Goal: Task Accomplishment & Management: Manage account settings

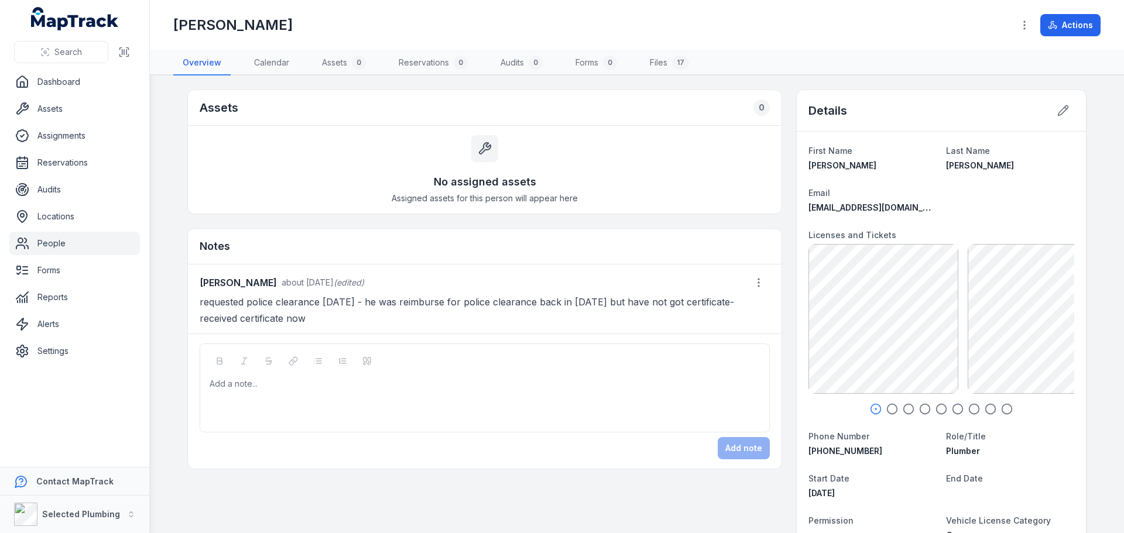
click at [219, 383] on div at bounding box center [485, 384] width 550 height 12
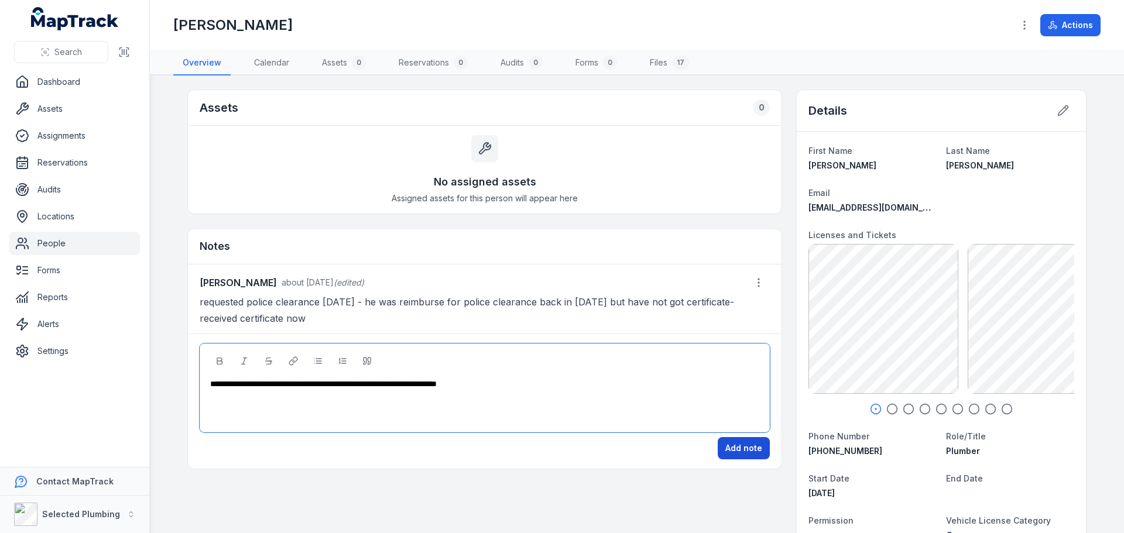
click at [746, 447] on button "Add note" at bounding box center [744, 448] width 52 height 22
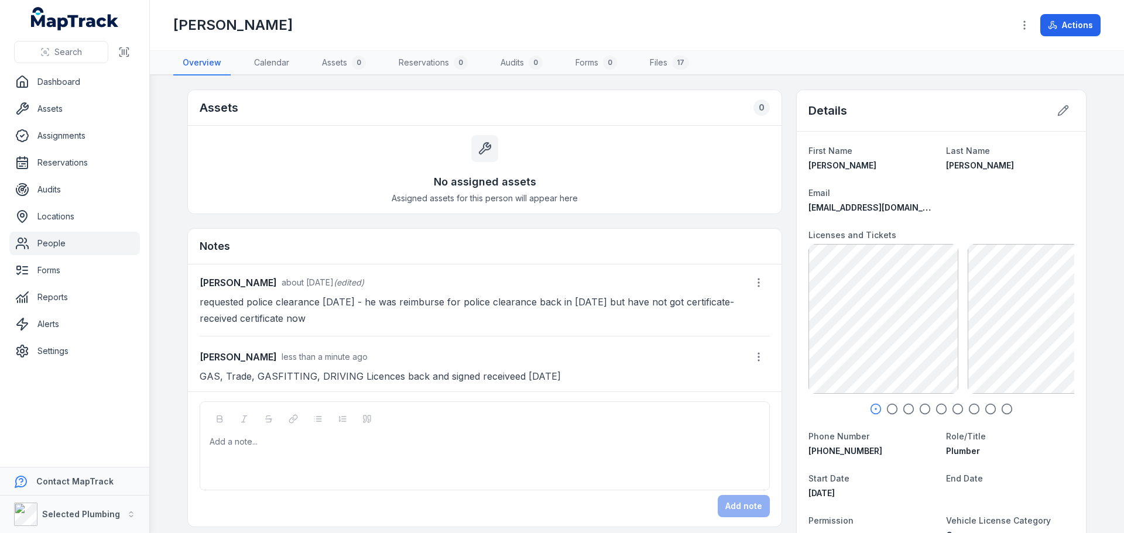
click at [67, 243] on link "People" at bounding box center [74, 243] width 131 height 23
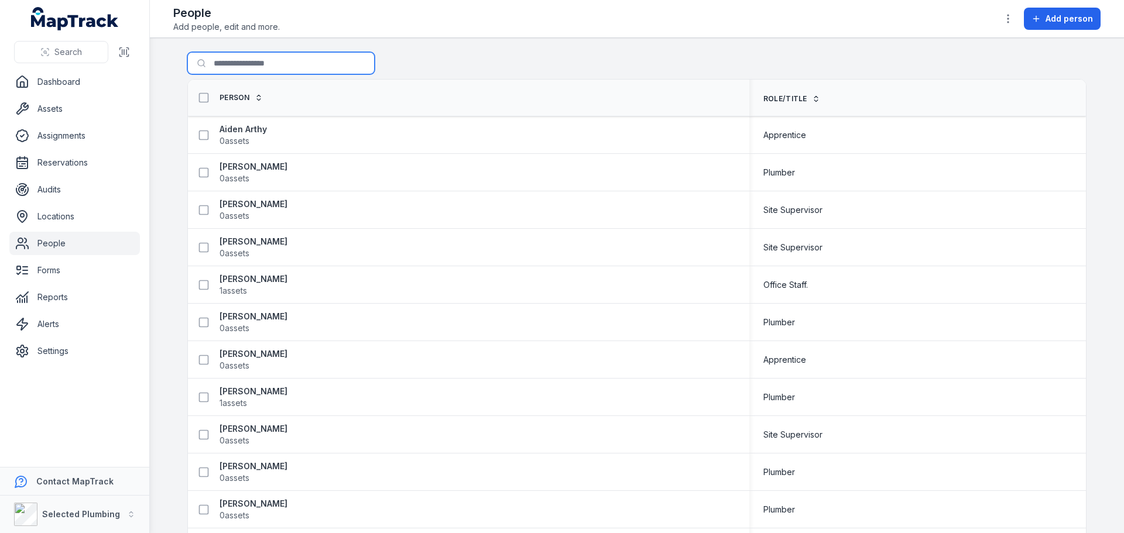
click at [238, 66] on input "Search for people" at bounding box center [280, 63] width 187 height 22
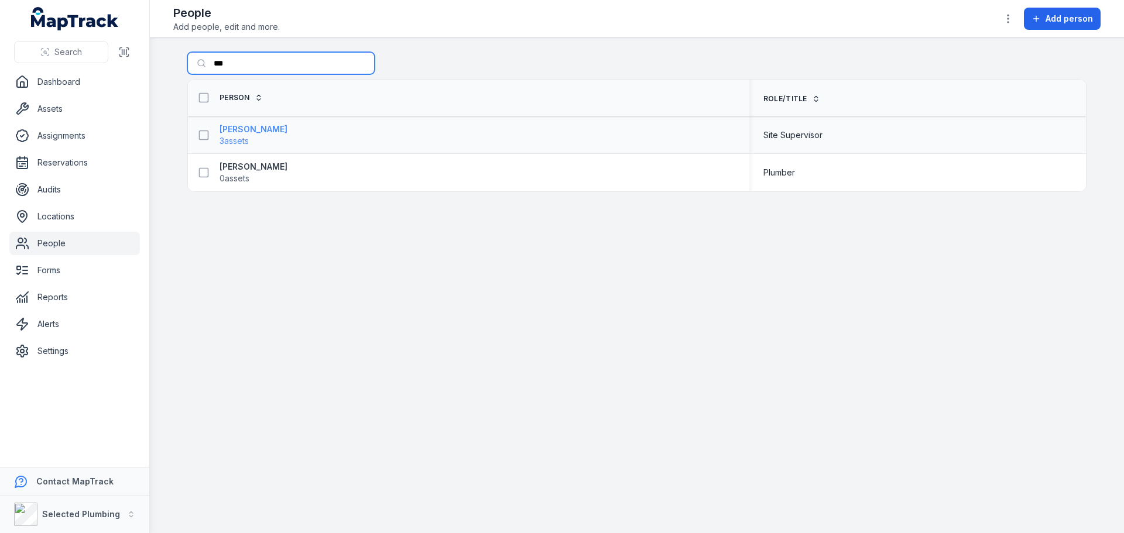
type input "***"
click at [248, 128] on strong "[PERSON_NAME]" at bounding box center [253, 129] width 68 height 12
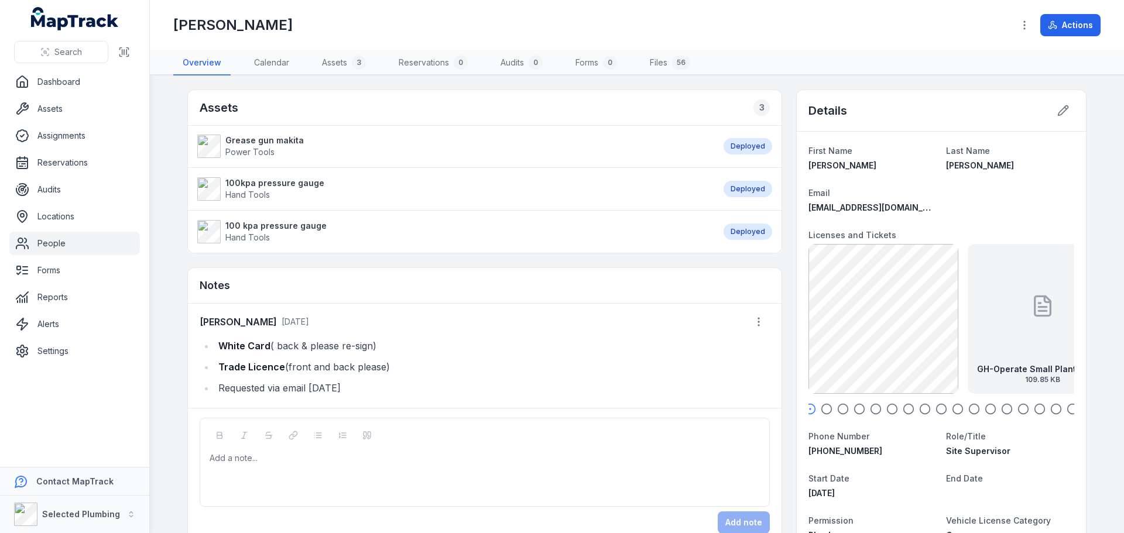
click at [825, 413] on circle "button" at bounding box center [827, 409] width 10 height 10
click at [811, 409] on circle "button" at bounding box center [810, 409] width 10 height 10
click at [838, 410] on icon "button" at bounding box center [843, 409] width 12 height 12
click at [859, 409] on circle "button" at bounding box center [860, 409] width 10 height 10
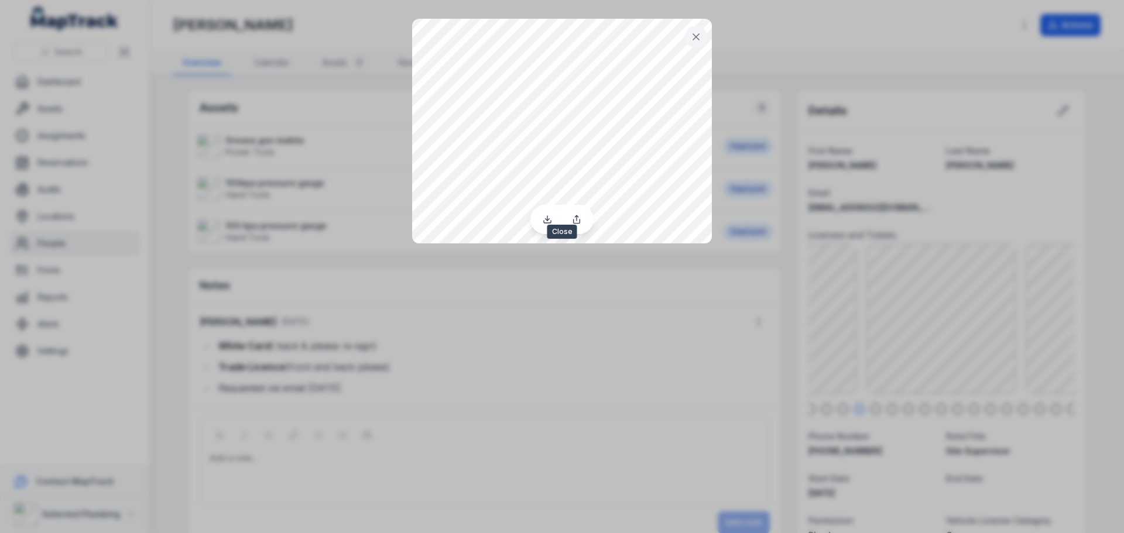
drag, startPoint x: 698, startPoint y: 37, endPoint x: 274, endPoint y: 127, distance: 433.1
click at [698, 37] on icon at bounding box center [696, 37] width 12 height 12
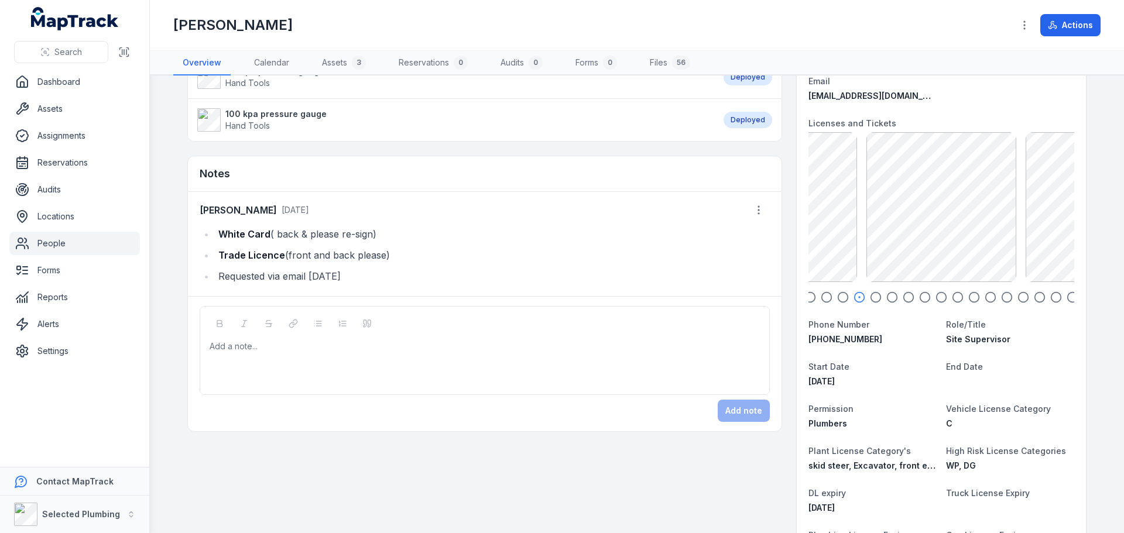
scroll to position [176, 0]
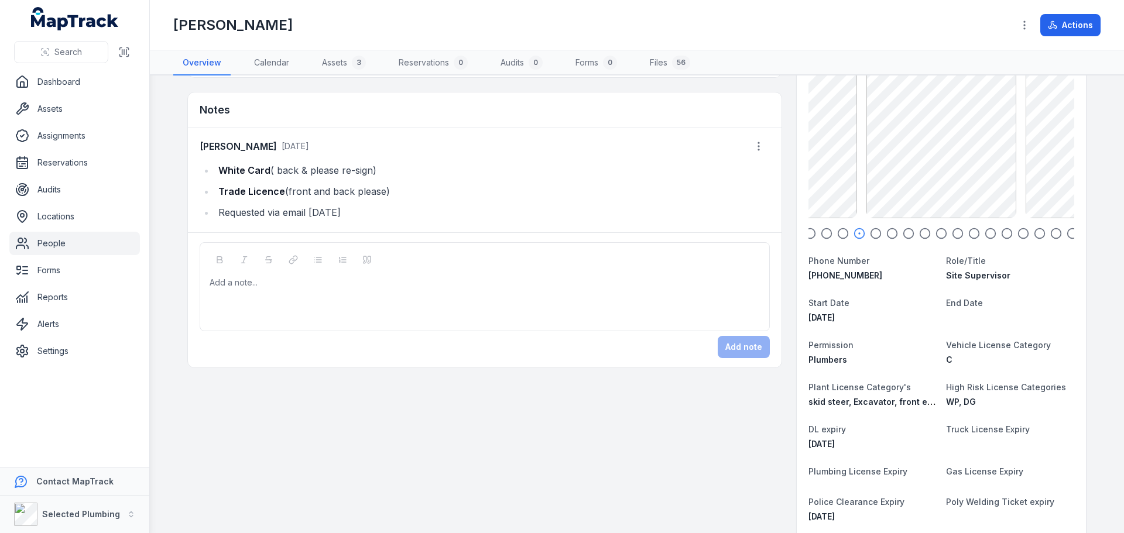
click at [258, 294] on div "Add a note..." at bounding box center [485, 300] width 550 height 47
click at [737, 351] on button "Add note" at bounding box center [744, 347] width 52 height 22
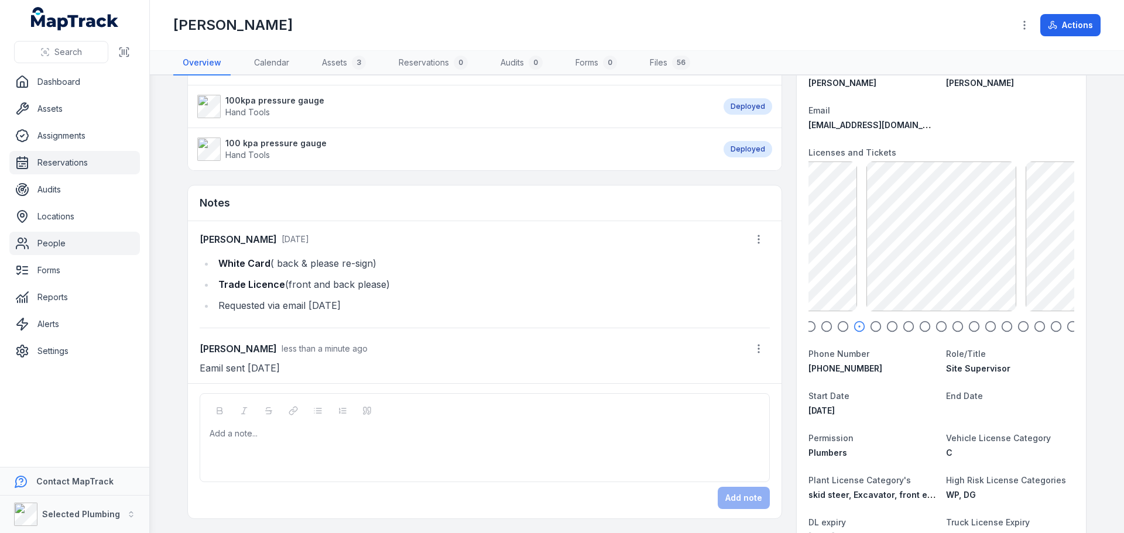
scroll to position [0, 0]
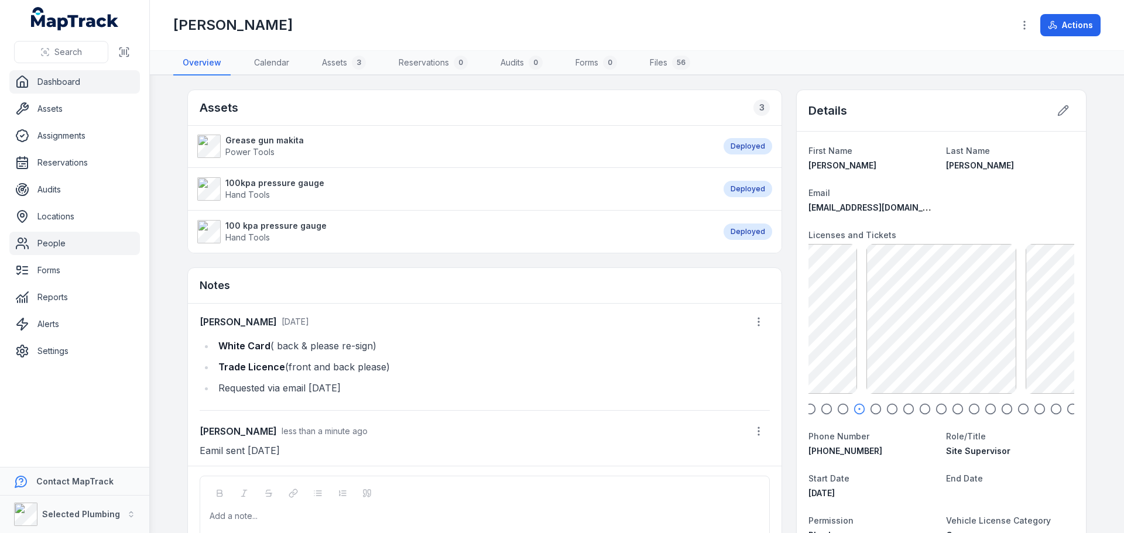
drag, startPoint x: 54, startPoint y: 83, endPoint x: 126, endPoint y: 109, distance: 76.7
click at [54, 83] on link "Dashboard" at bounding box center [74, 81] width 131 height 23
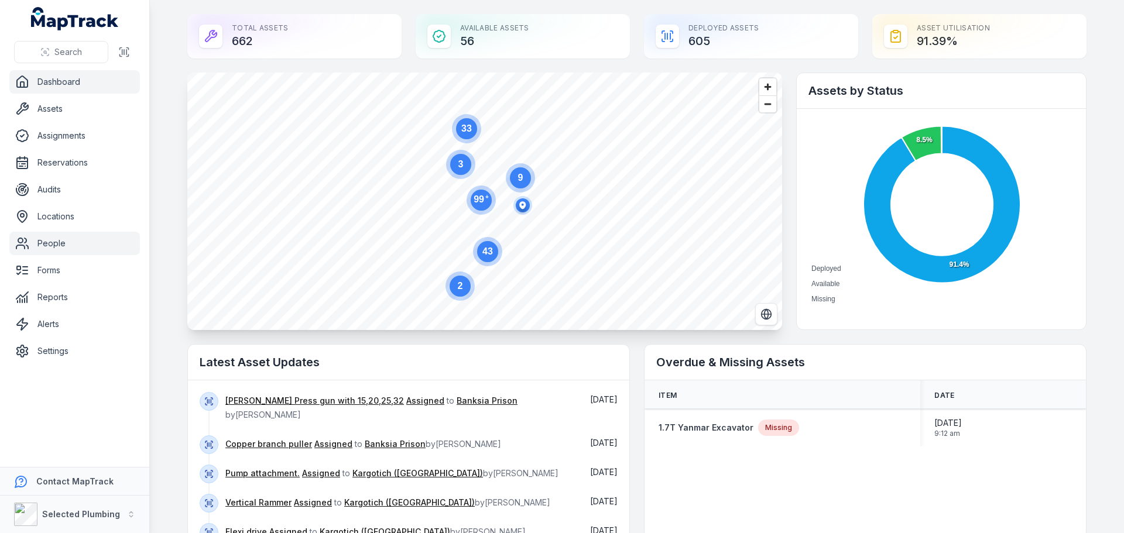
click at [63, 243] on link "People" at bounding box center [74, 243] width 131 height 23
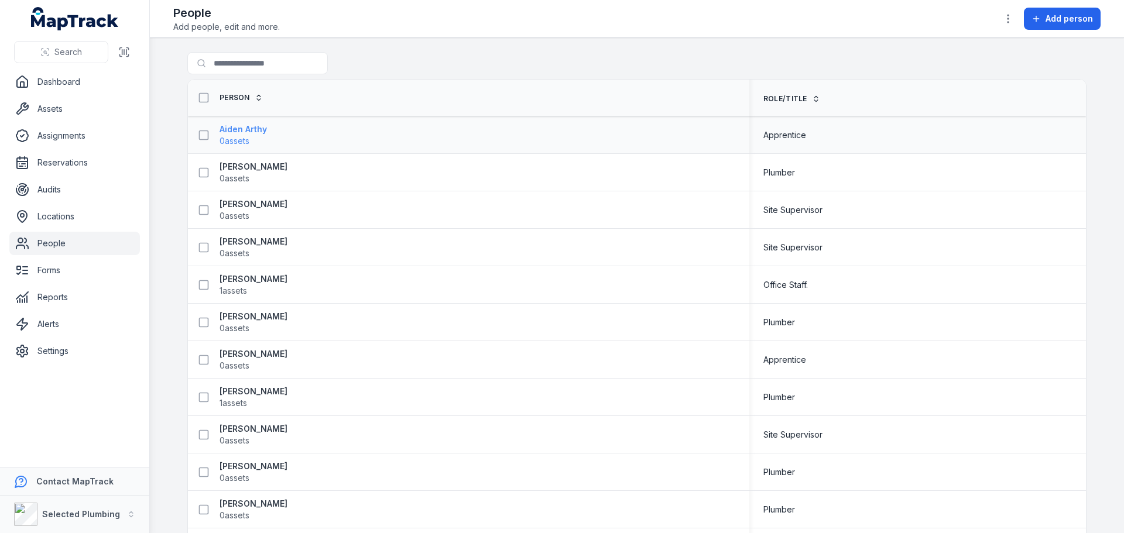
click at [241, 132] on strong "Aiden Arthy" at bounding box center [242, 129] width 47 height 12
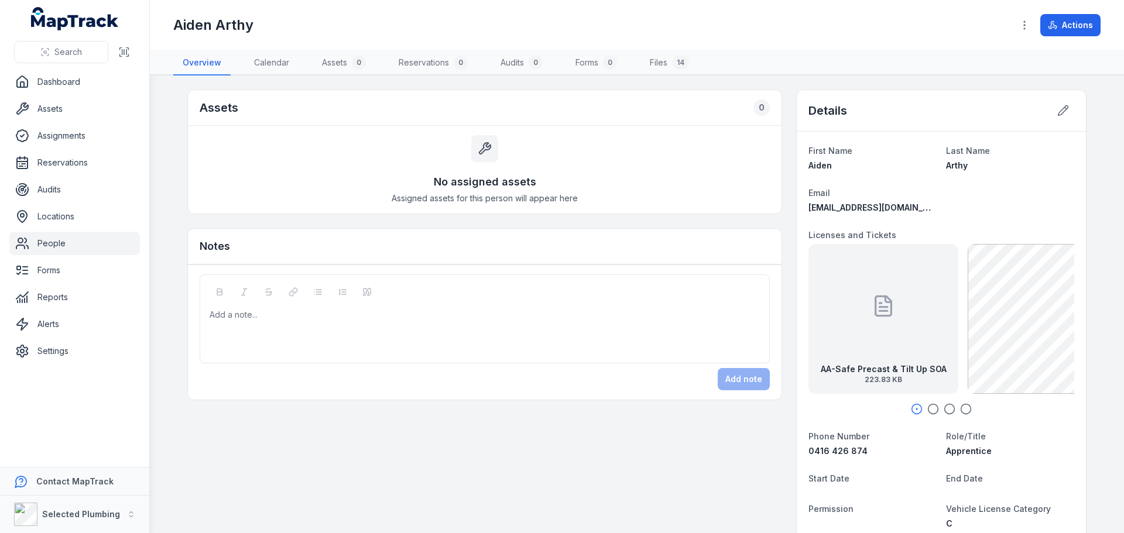
click at [46, 246] on link "People" at bounding box center [74, 243] width 131 height 23
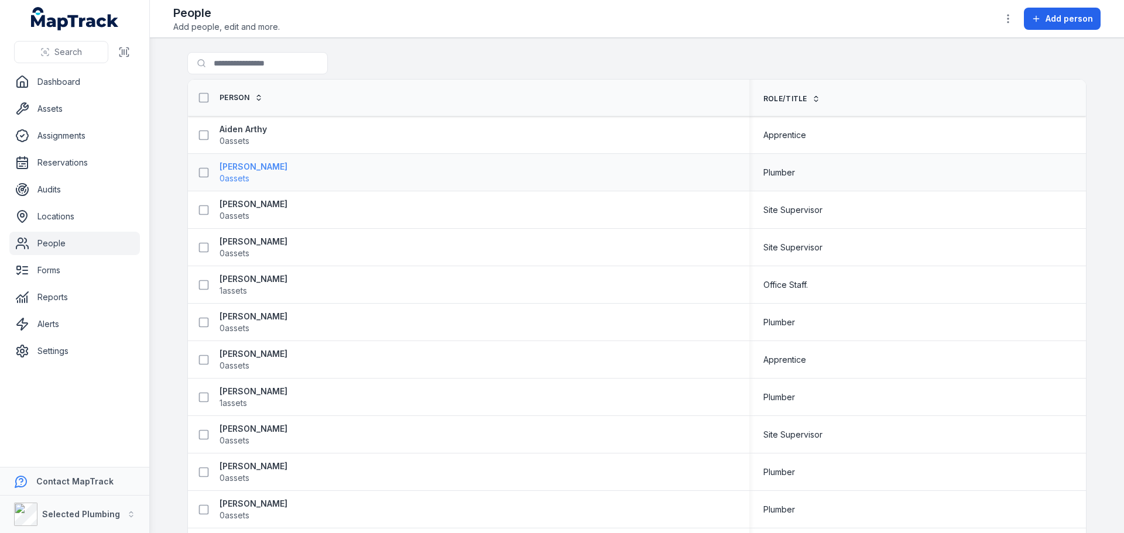
click at [258, 172] on strong "[PERSON_NAME]" at bounding box center [253, 167] width 68 height 12
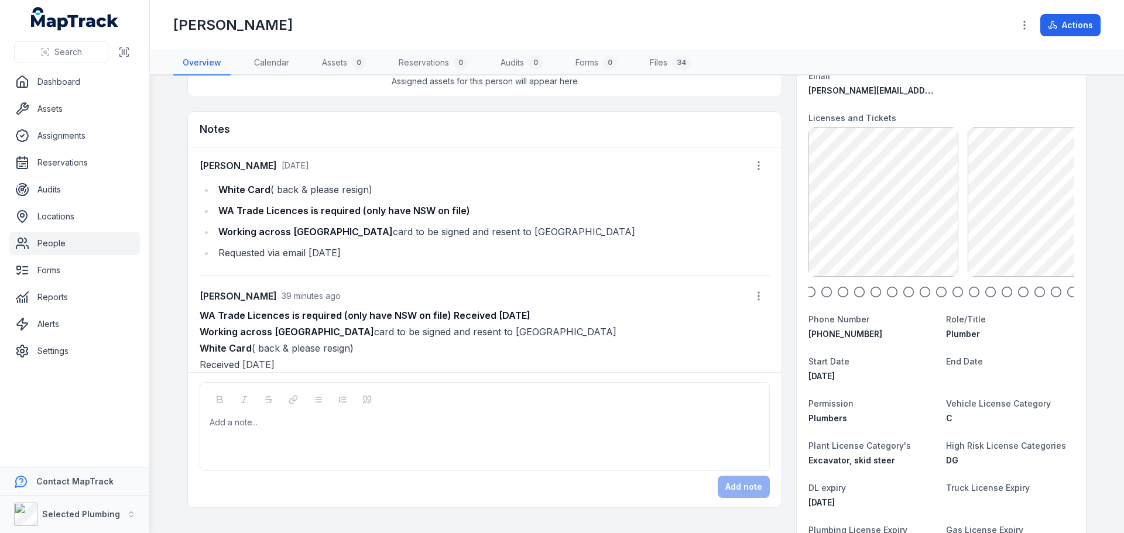
click at [53, 245] on link "People" at bounding box center [74, 243] width 131 height 23
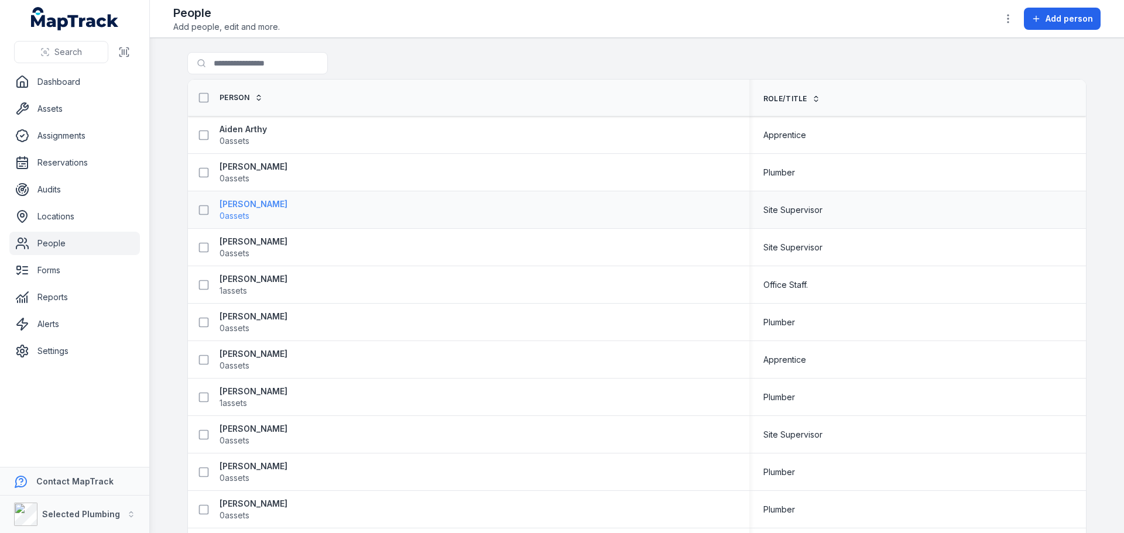
click at [242, 207] on strong "[PERSON_NAME]" at bounding box center [253, 204] width 68 height 12
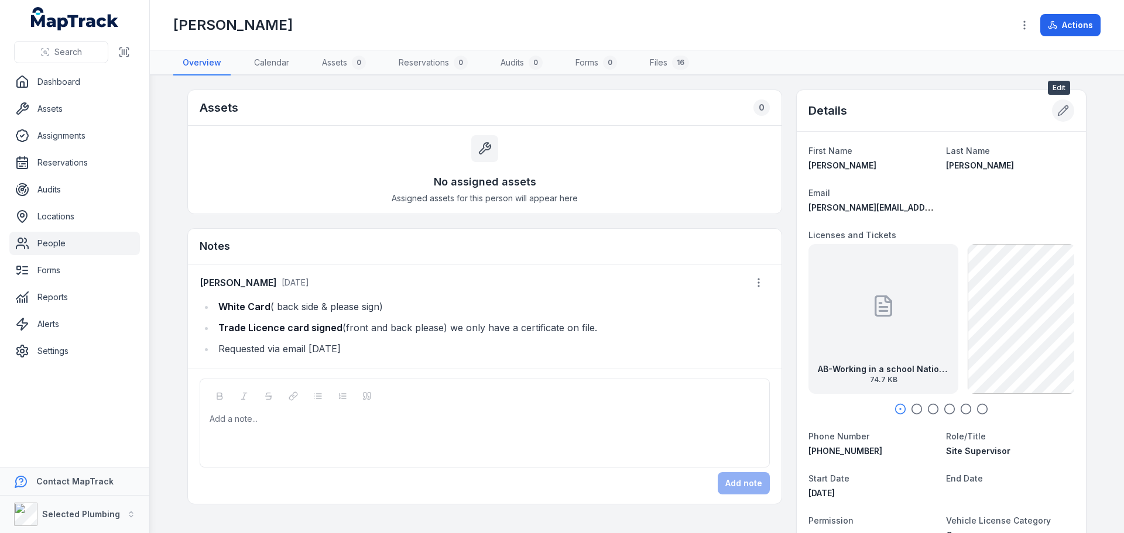
click at [1063, 108] on icon at bounding box center [1063, 111] width 12 height 12
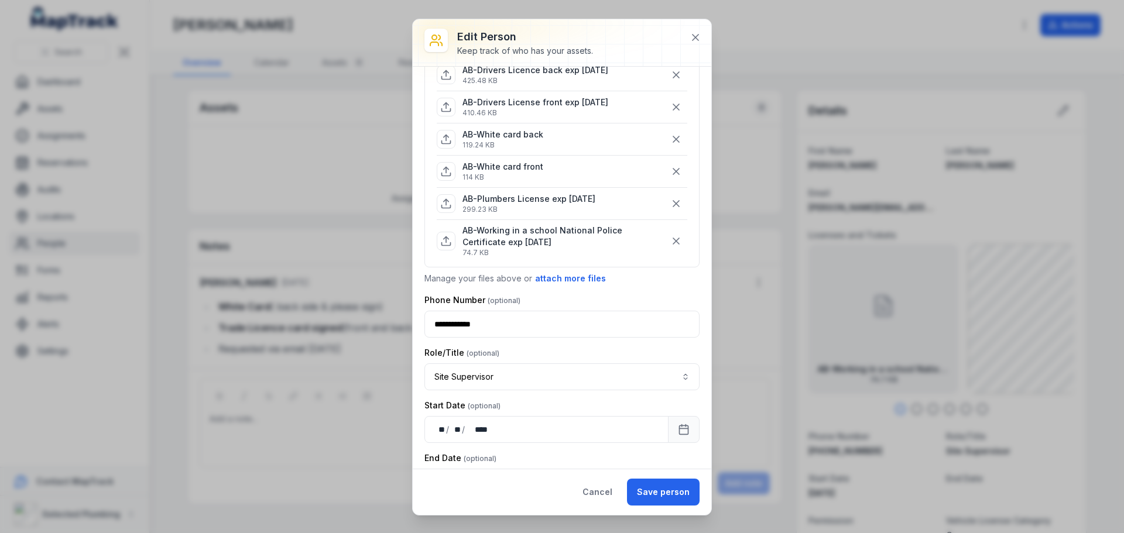
scroll to position [234, 0]
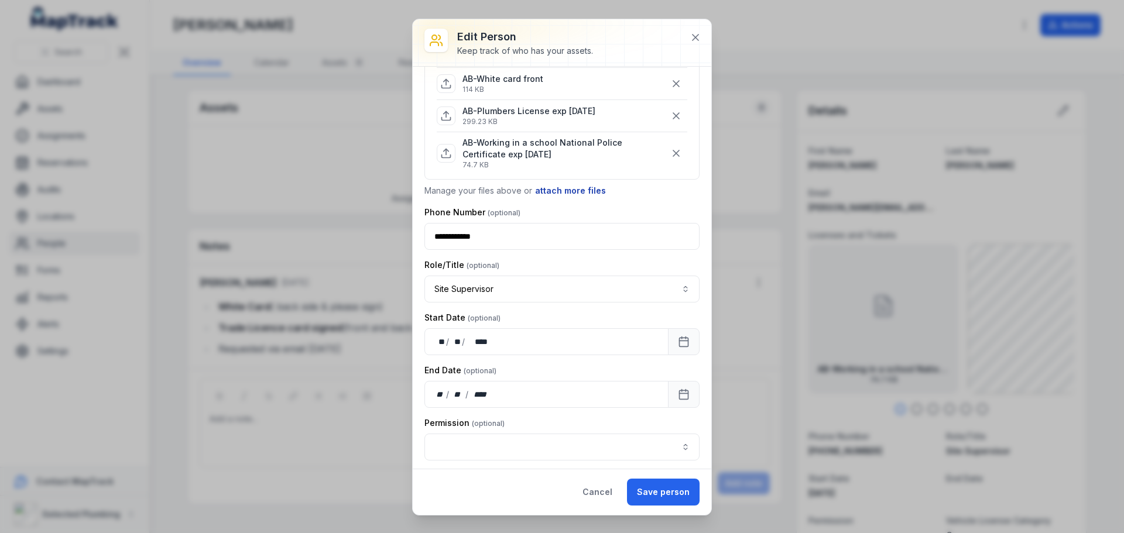
click at [559, 190] on button "attach more files" at bounding box center [570, 190] width 72 height 13
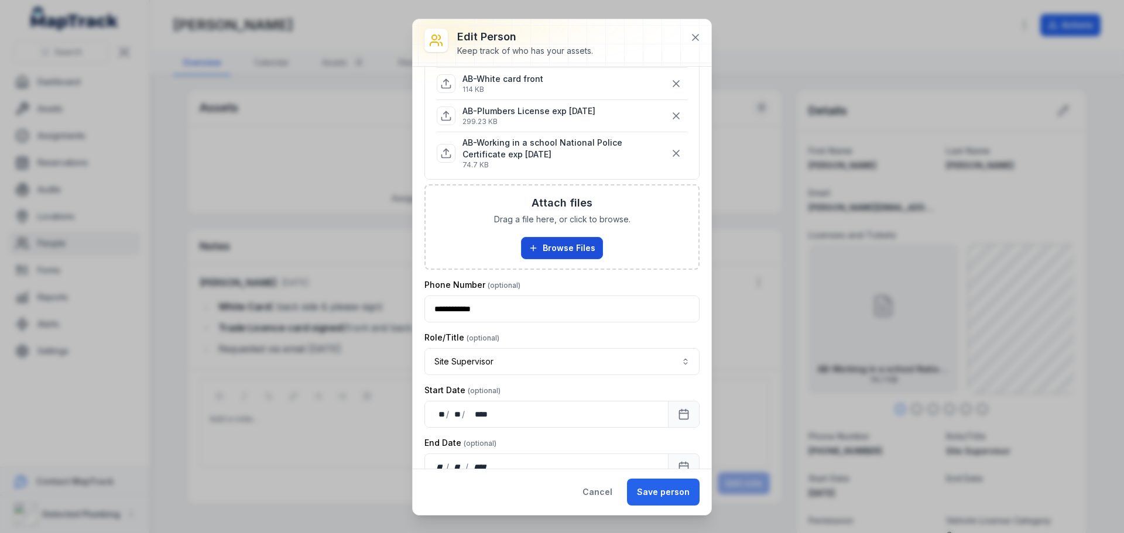
click at [575, 251] on button "Browse Files" at bounding box center [562, 248] width 82 height 22
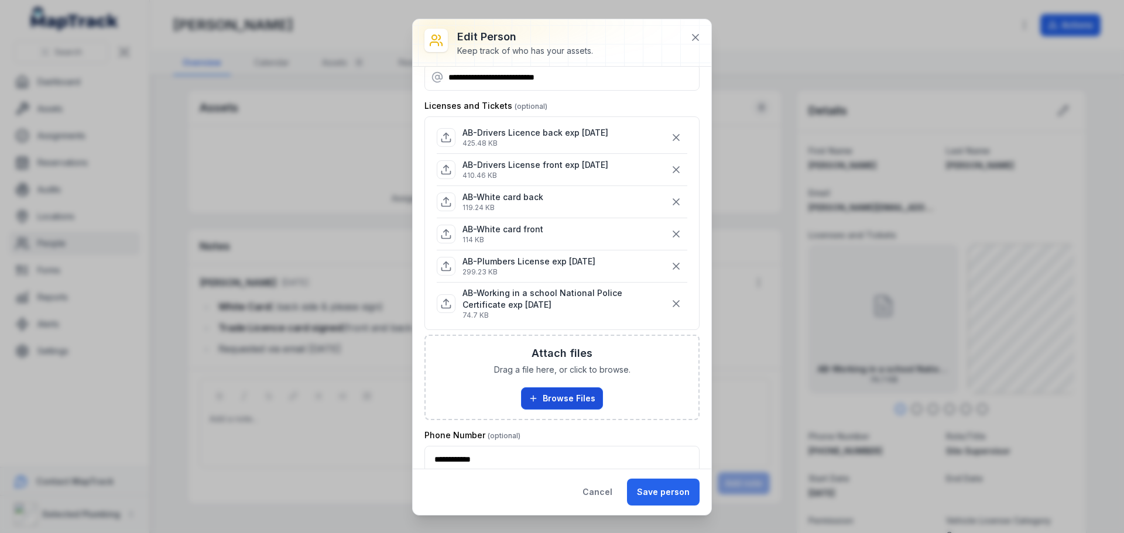
scroll to position [59, 0]
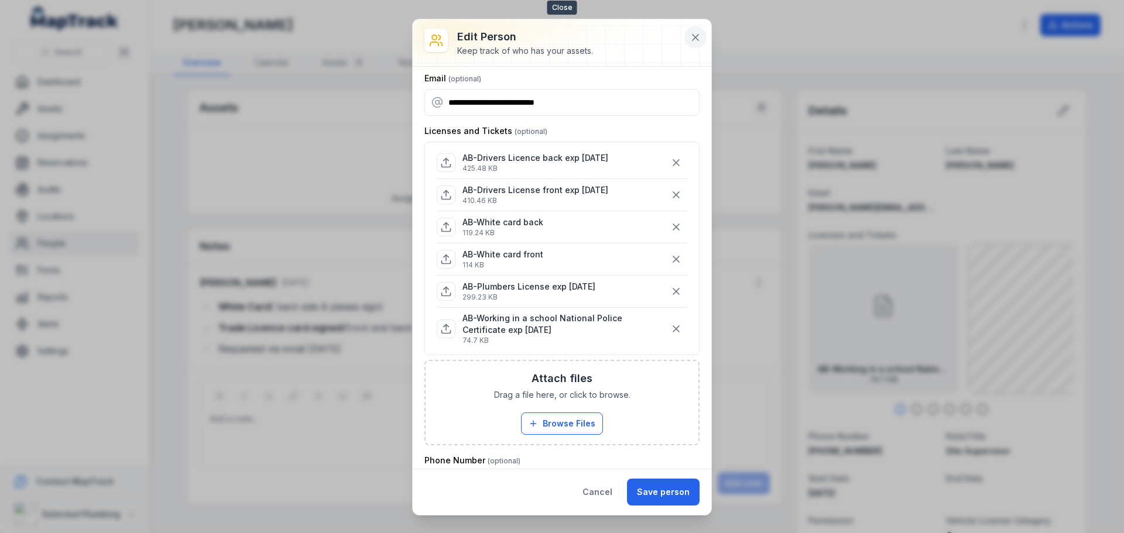
drag, startPoint x: 693, startPoint y: 36, endPoint x: 506, endPoint y: 190, distance: 242.1
click at [693, 37] on icon at bounding box center [695, 38] width 12 height 12
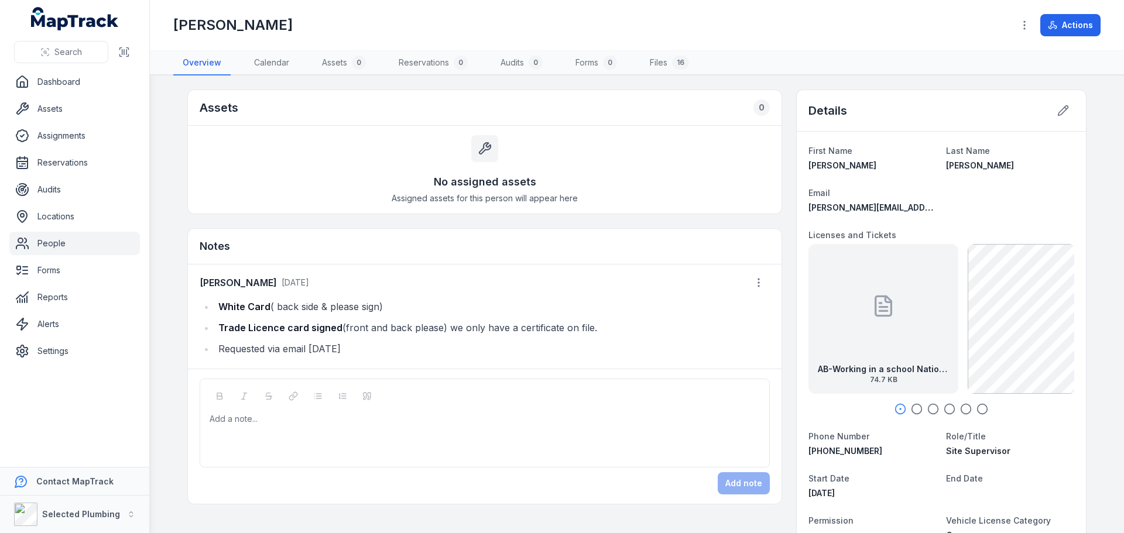
click at [911, 409] on icon "button" at bounding box center [917, 409] width 12 height 12
click at [928, 408] on icon "button" at bounding box center [933, 409] width 12 height 12
click at [943, 408] on icon "button" at bounding box center [949, 409] width 12 height 12
click at [946, 407] on icon "button" at bounding box center [949, 409] width 12 height 12
click at [967, 407] on icon "button" at bounding box center [966, 409] width 12 height 12
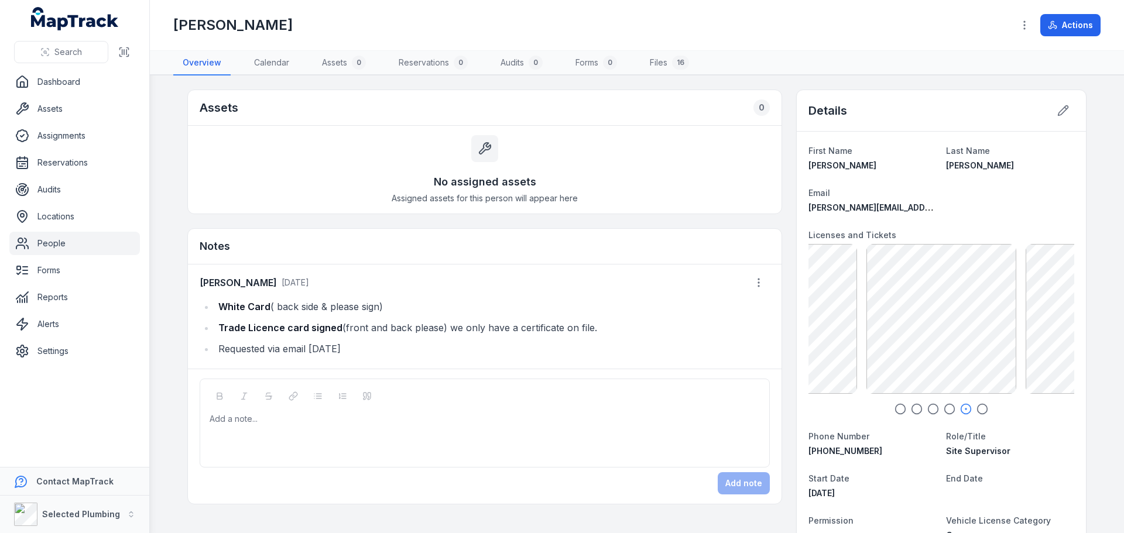
click at [979, 409] on icon "button" at bounding box center [982, 409] width 12 height 12
click at [1062, 114] on icon at bounding box center [1063, 111] width 12 height 12
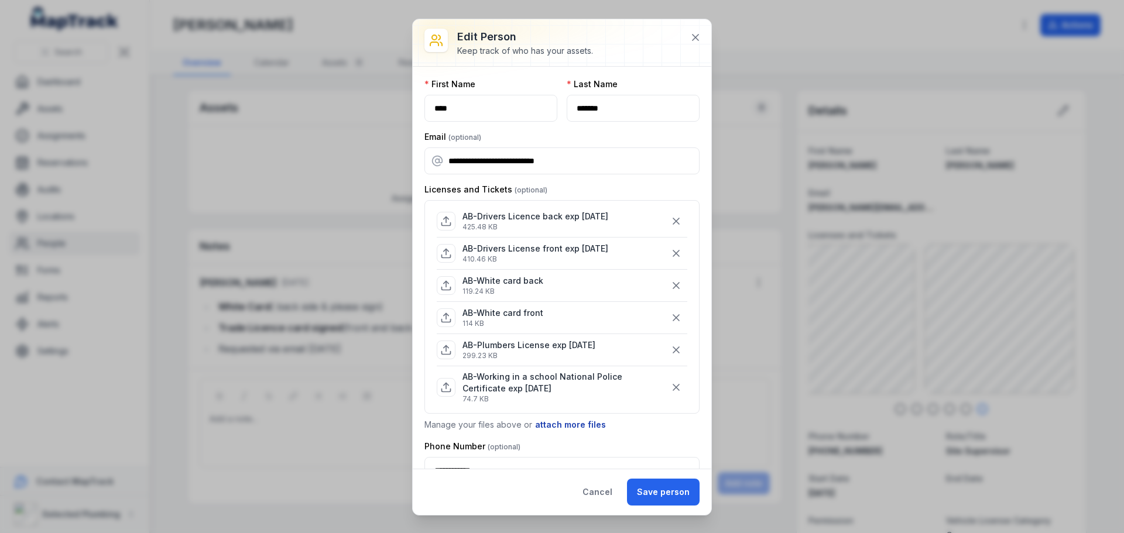
click at [565, 423] on button "attach more files" at bounding box center [570, 424] width 72 height 13
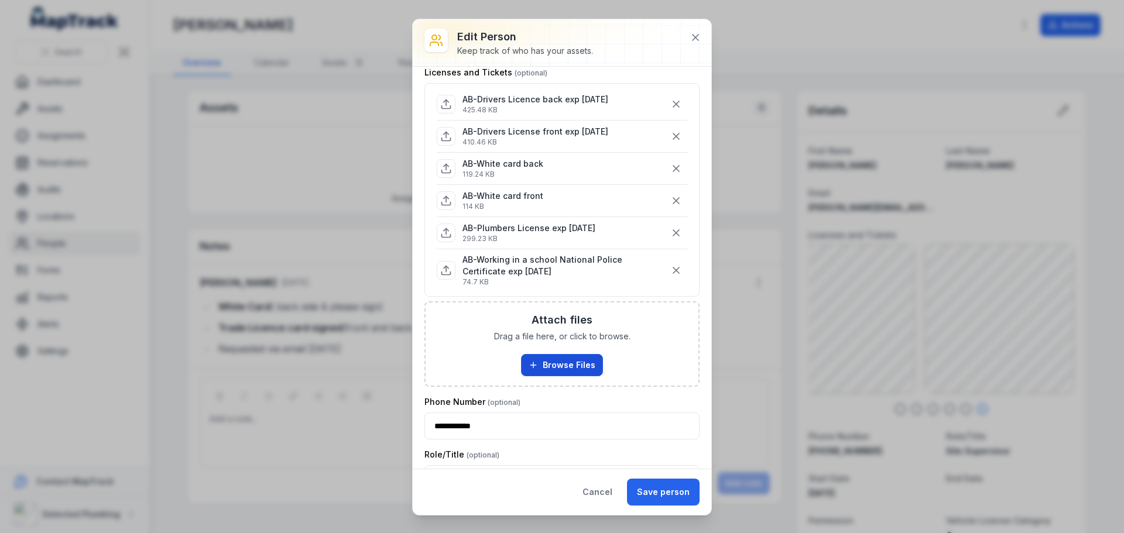
click at [560, 366] on button "Browse Files" at bounding box center [562, 365] width 82 height 22
click at [696, 37] on icon at bounding box center [695, 38] width 6 height 6
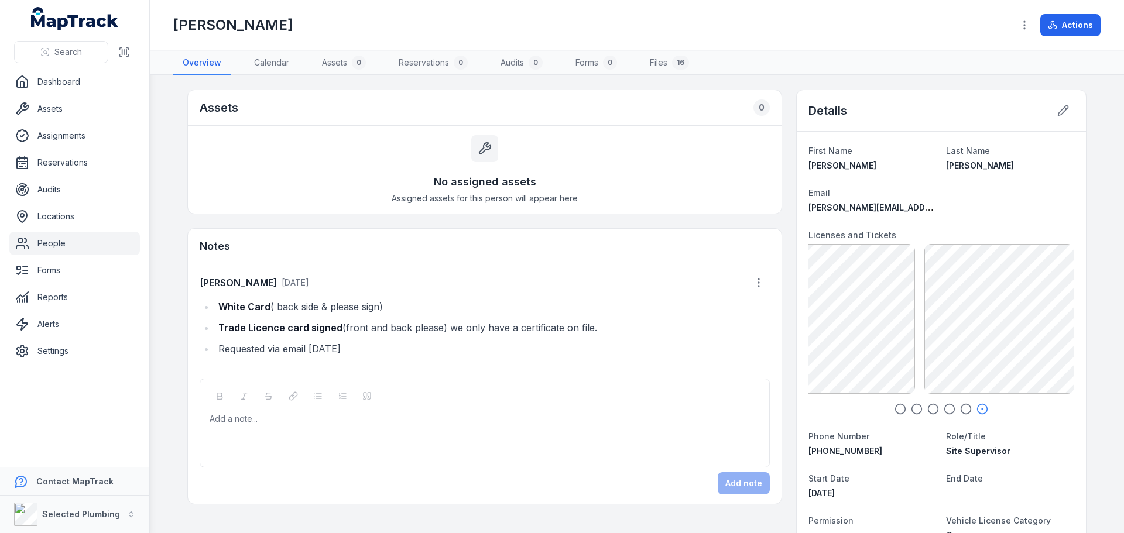
drag, startPoint x: 216, startPoint y: 305, endPoint x: 596, endPoint y: 325, distance: 380.4
click at [596, 325] on ul "White Card ( back side & please sign) Trade Licence card signed (front and back…" at bounding box center [485, 327] width 570 height 59
copy ul "White Card ( back side & please sign) Trade Licence card signed (front and back…"
drag, startPoint x: 410, startPoint y: 282, endPoint x: 420, endPoint y: 286, distance: 11.3
click at [410, 282] on div "[PERSON_NAME] [DATE]" at bounding box center [485, 283] width 570 height 22
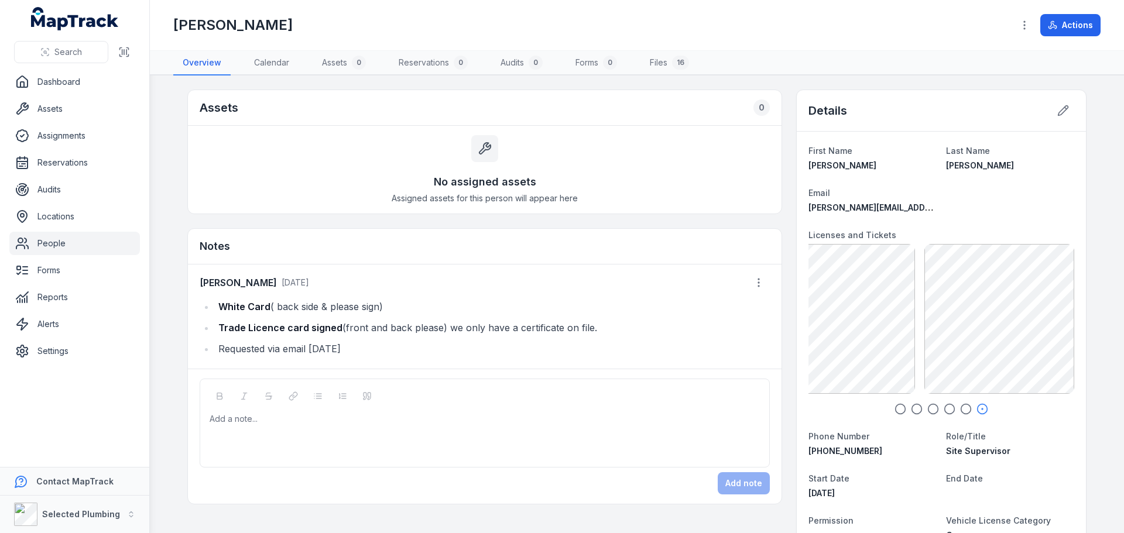
drag, startPoint x: 599, startPoint y: 328, endPoint x: 212, endPoint y: 298, distance: 388.6
click at [212, 298] on ul "White Card ( back side & please sign) Trade Licence card signed (front and back…" at bounding box center [485, 327] width 570 height 59
copy ul "White Card ( back side & please sign) Trade Licence card signed (front and back…"
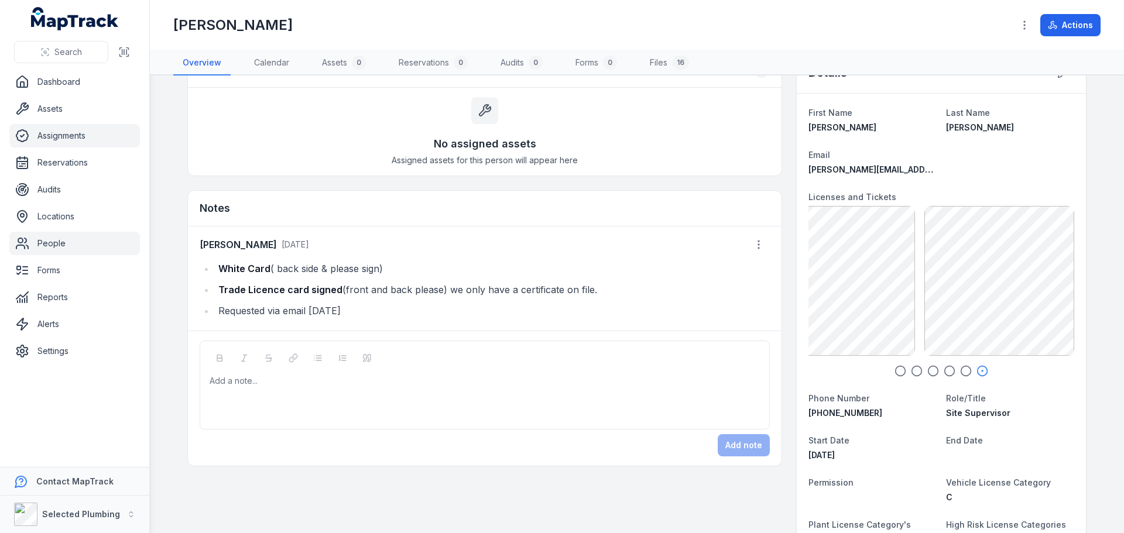
scroll to position [59, 0]
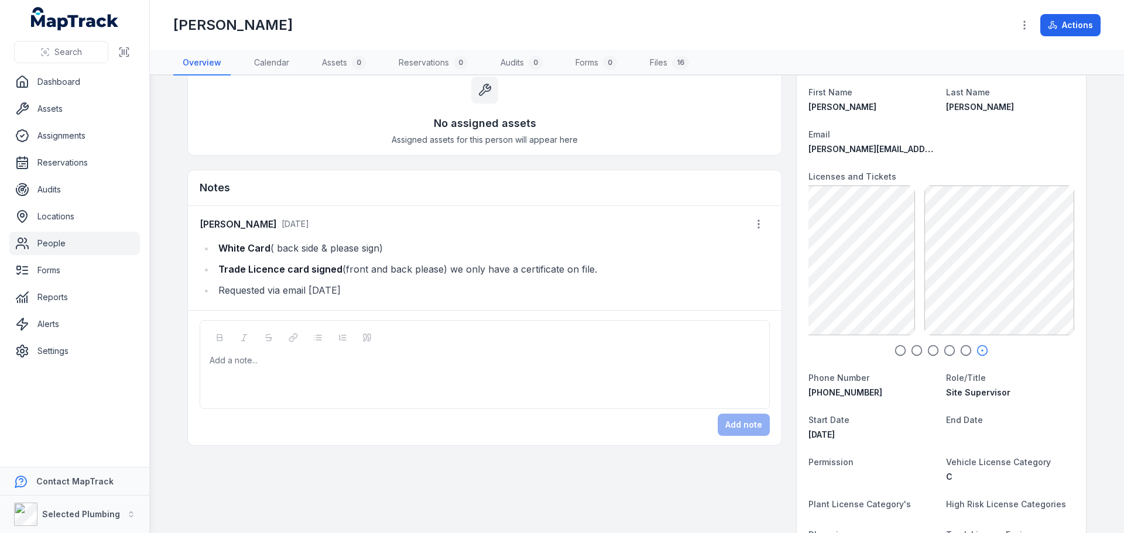
drag, startPoint x: 251, startPoint y: 368, endPoint x: 259, endPoint y: 368, distance: 8.2
click at [254, 368] on div "Add a note..." at bounding box center [485, 378] width 550 height 47
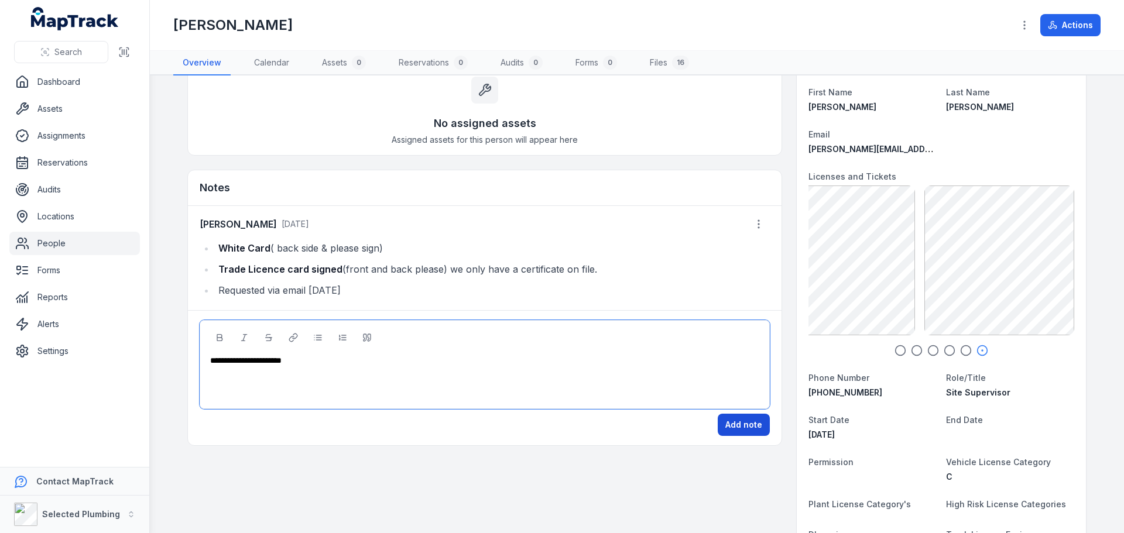
click at [726, 425] on button "Add note" at bounding box center [744, 425] width 52 height 22
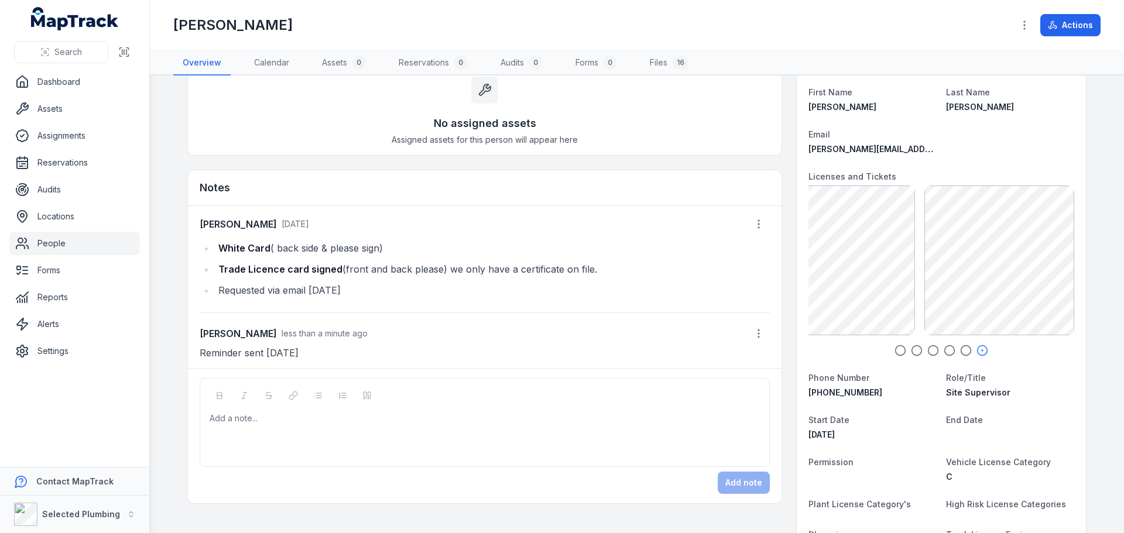
click at [50, 245] on link "People" at bounding box center [74, 243] width 131 height 23
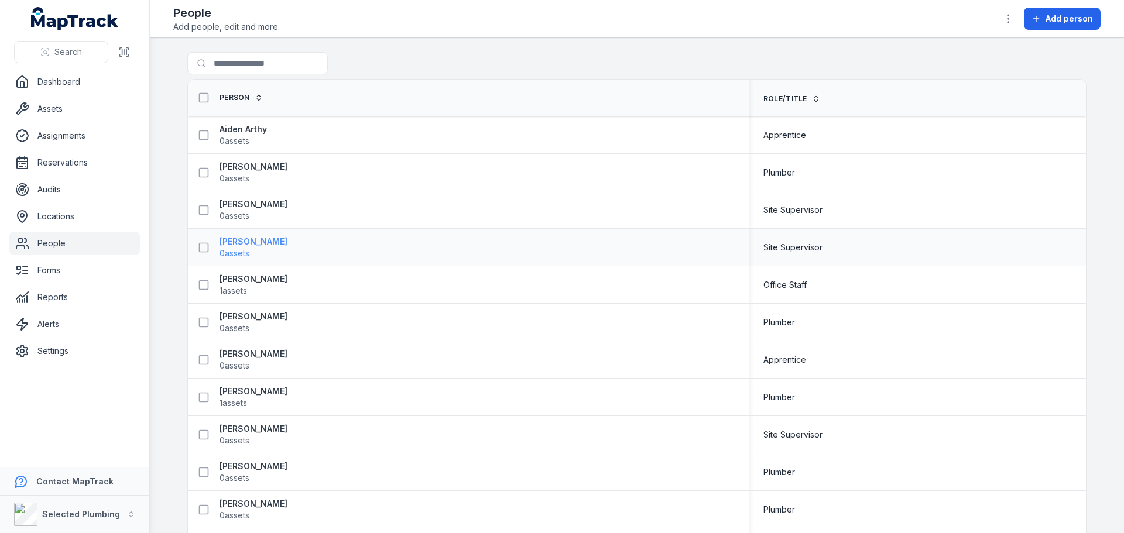
click at [253, 243] on strong "[PERSON_NAME]" at bounding box center [253, 242] width 68 height 12
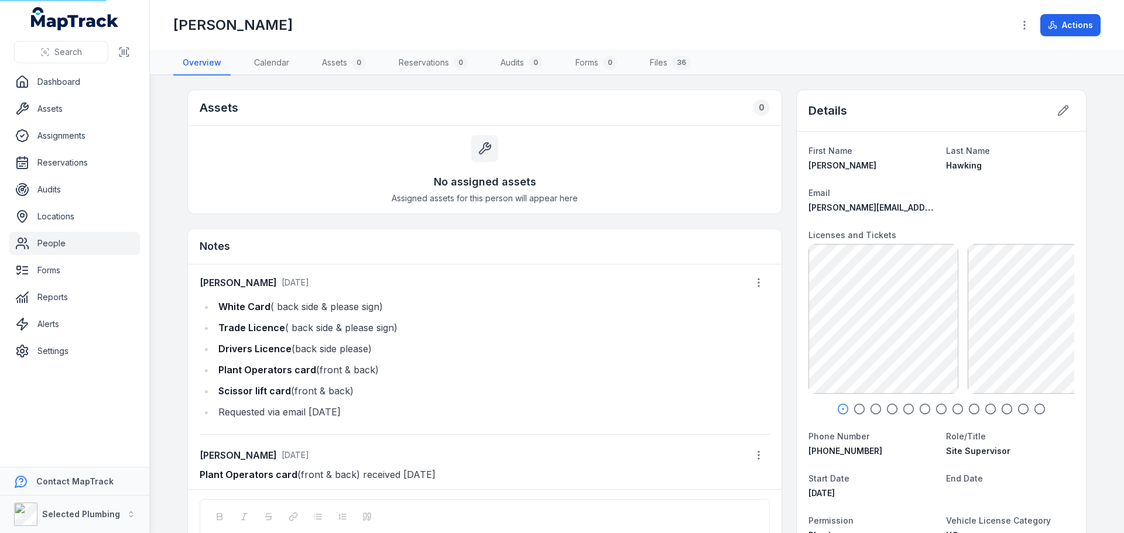
scroll to position [124, 0]
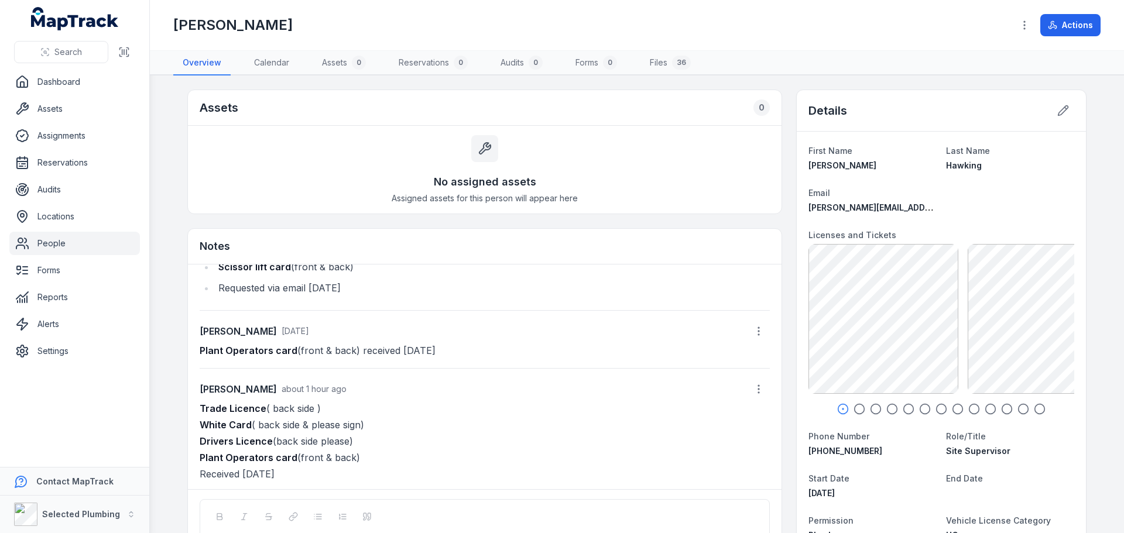
click at [50, 242] on link "People" at bounding box center [74, 243] width 131 height 23
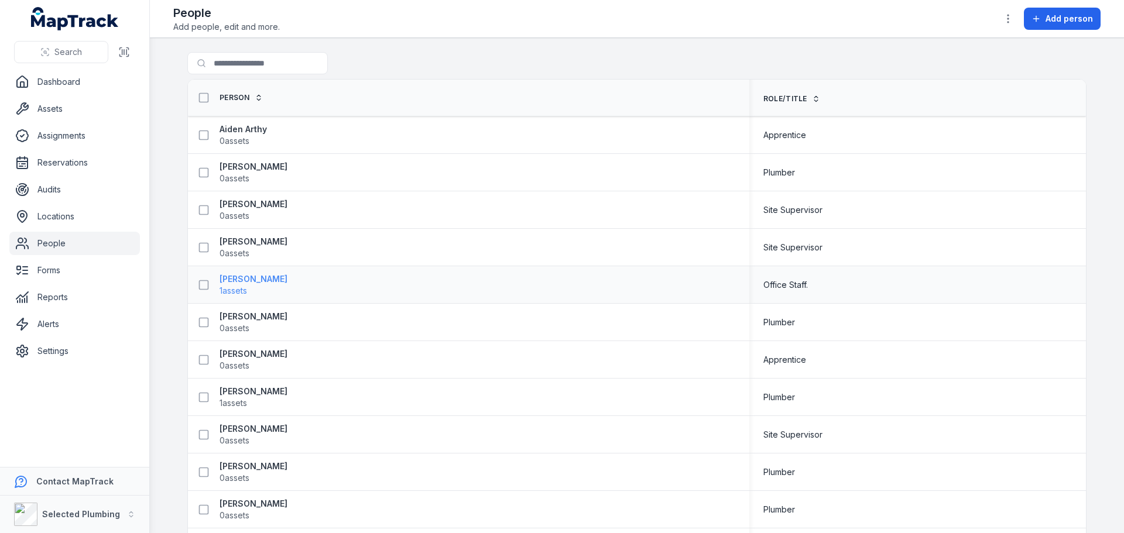
click at [244, 282] on strong "[PERSON_NAME]" at bounding box center [253, 279] width 68 height 12
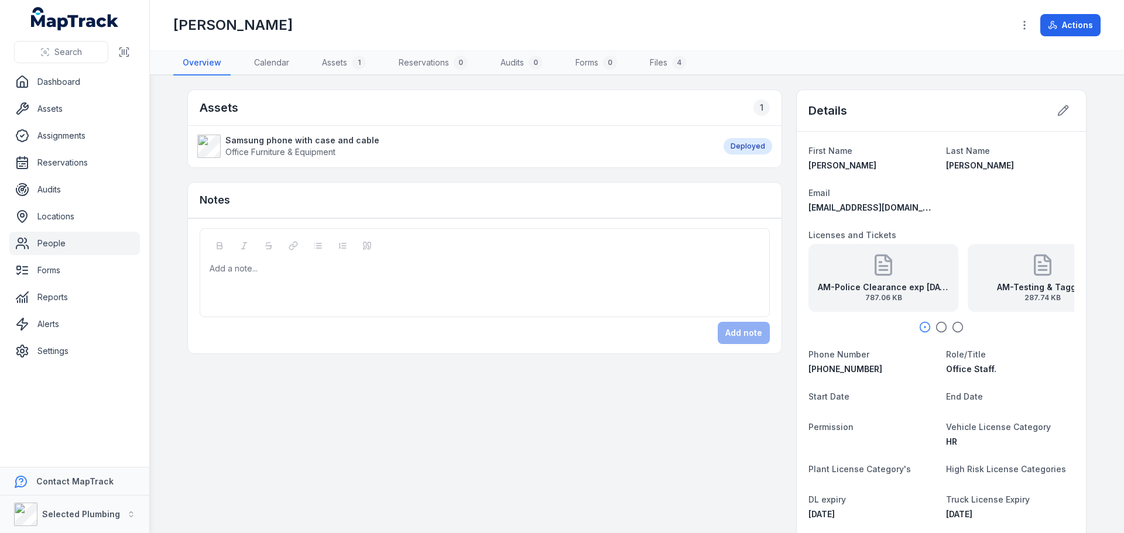
click at [47, 241] on link "People" at bounding box center [74, 243] width 131 height 23
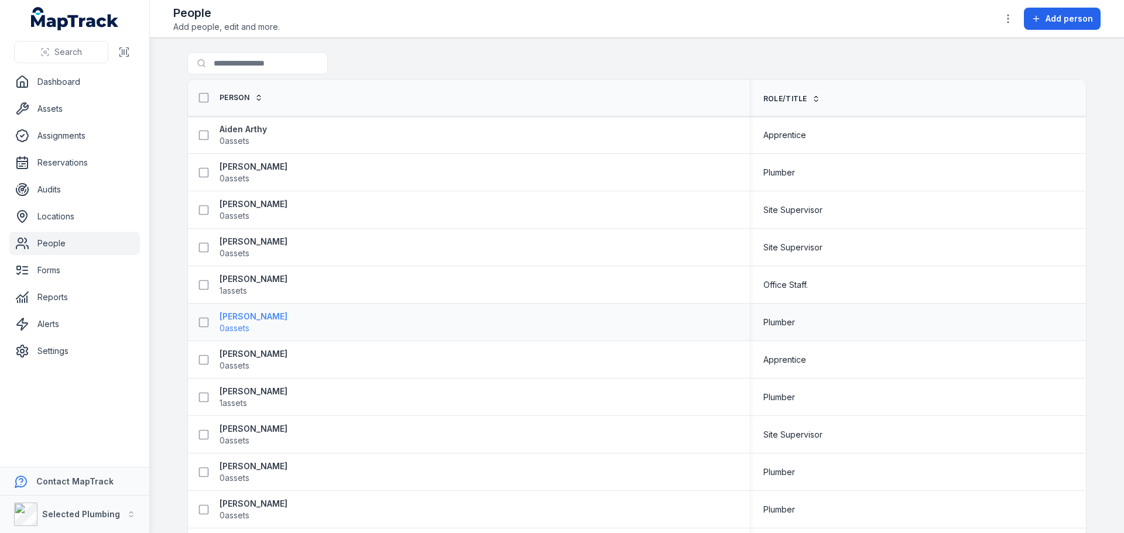
click at [236, 317] on strong "[PERSON_NAME]" at bounding box center [253, 317] width 68 height 12
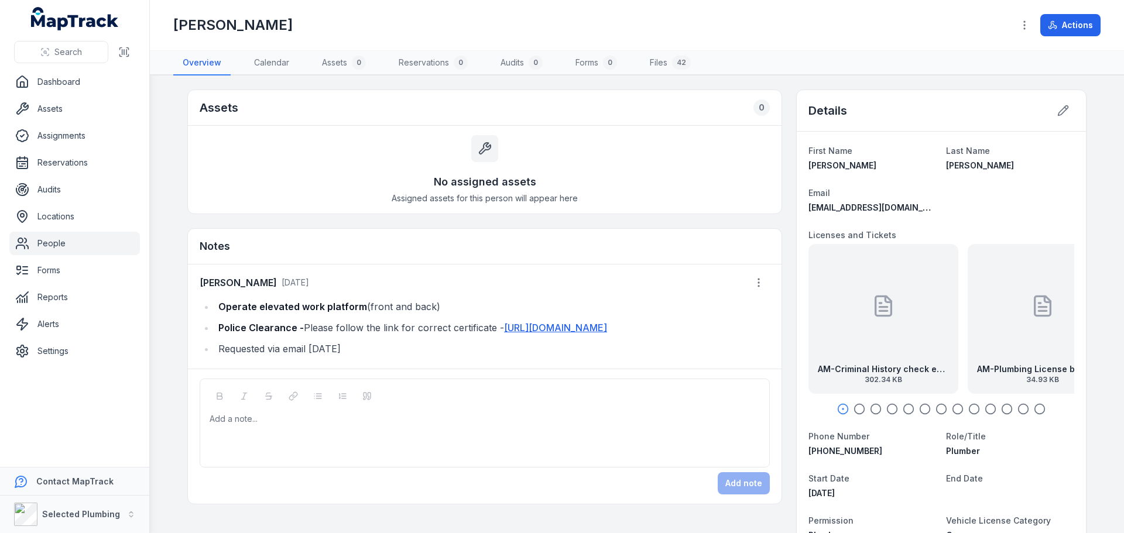
click at [54, 242] on link "People" at bounding box center [74, 243] width 131 height 23
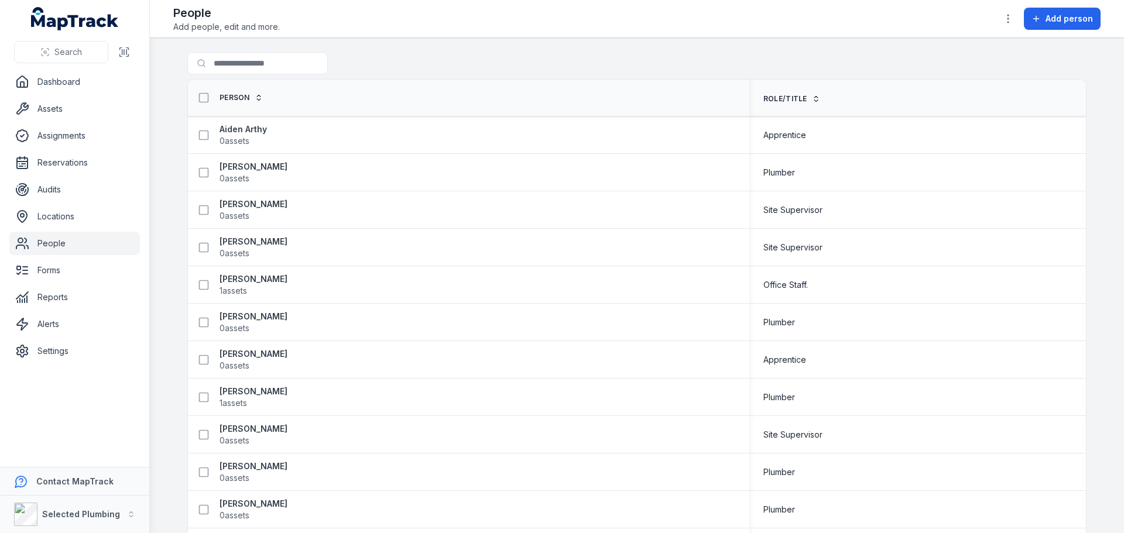
click at [54, 244] on link "People" at bounding box center [74, 243] width 131 height 23
click at [219, 242] on strong "[PERSON_NAME]" at bounding box center [253, 242] width 68 height 12
click at [249, 241] on strong "[PERSON_NAME]" at bounding box center [253, 242] width 68 height 12
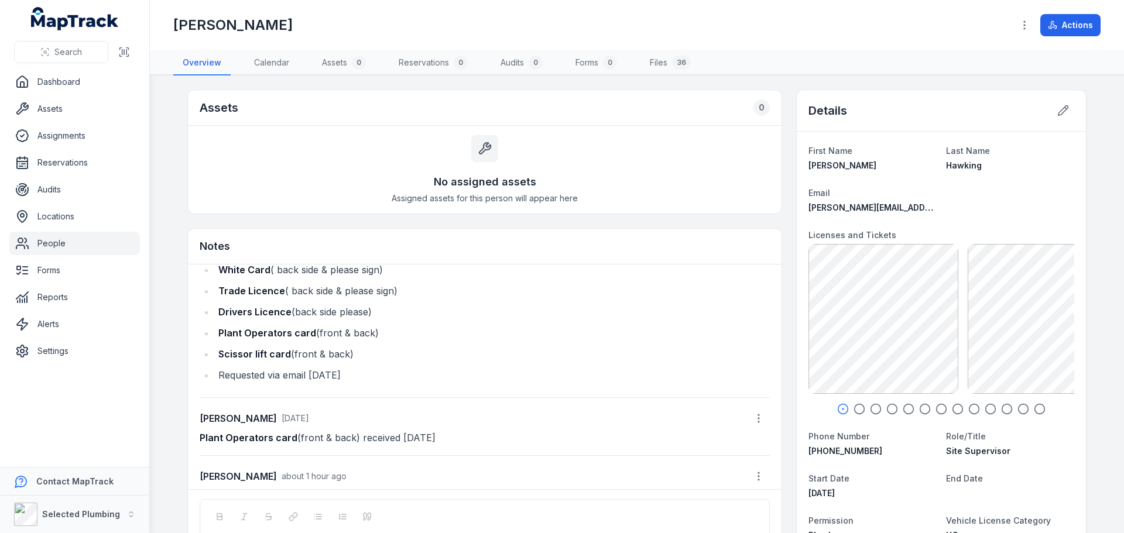
scroll to position [66, 0]
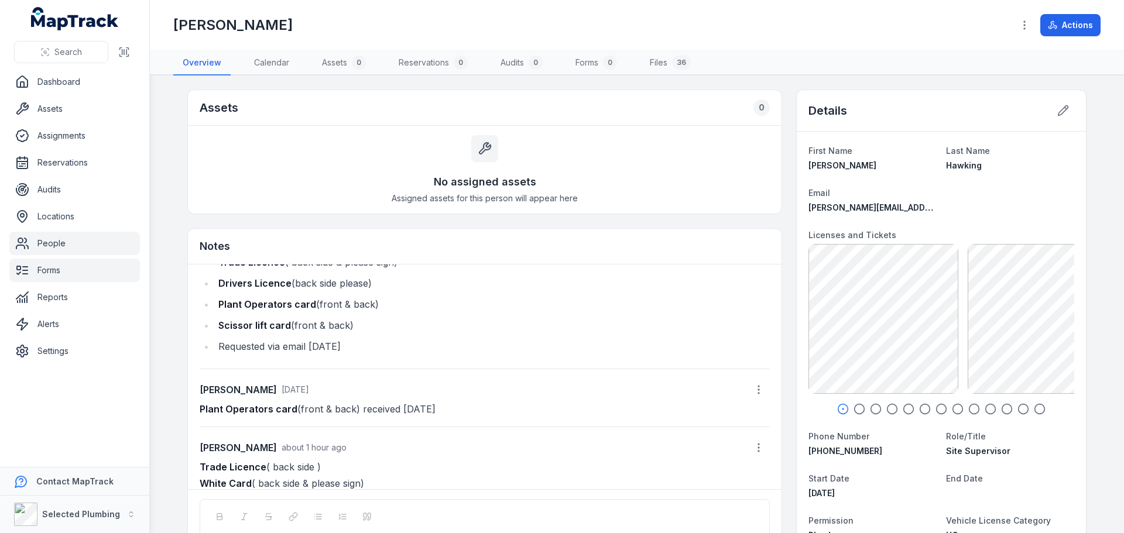
drag, startPoint x: 363, startPoint y: 328, endPoint x: 10, endPoint y: 280, distance: 356.8
click at [200, 327] on ul "White Card ( back side & please sign) Trade Licence ( back side & please sign) …" at bounding box center [485, 294] width 570 height 122
click at [856, 410] on icon "button" at bounding box center [859, 409] width 12 height 12
click at [876, 409] on circle "button" at bounding box center [876, 409] width 10 height 10
click at [889, 408] on icon "button" at bounding box center [892, 409] width 12 height 12
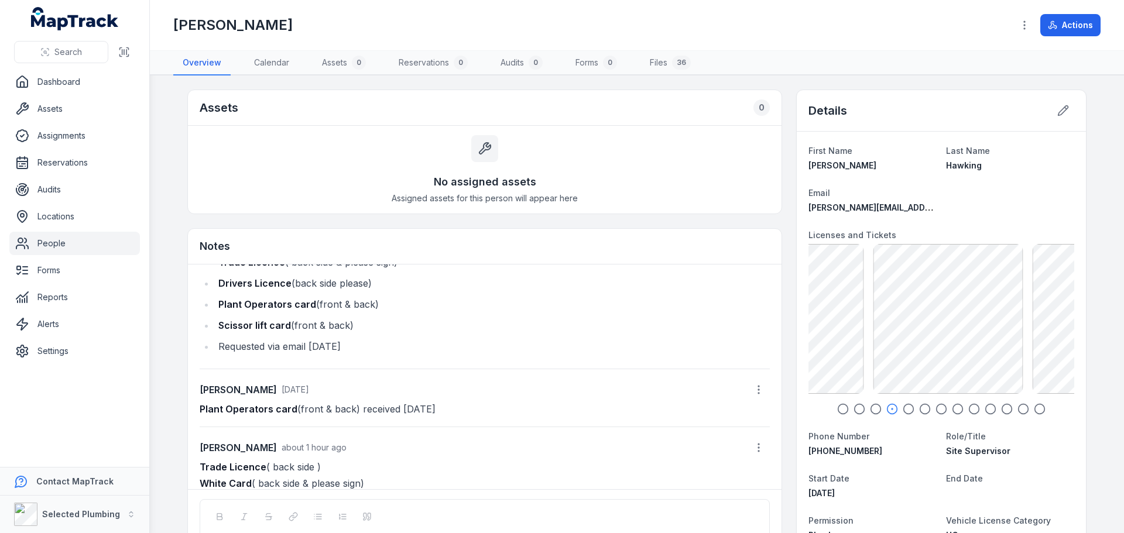
click at [904, 406] on icon "button" at bounding box center [909, 409] width 12 height 12
click at [919, 406] on icon "button" at bounding box center [925, 409] width 12 height 12
click at [936, 406] on icon "button" at bounding box center [941, 409] width 12 height 12
click at [952, 406] on icon "button" at bounding box center [958, 409] width 12 height 12
click at [960, 407] on div at bounding box center [941, 409] width 266 height 12
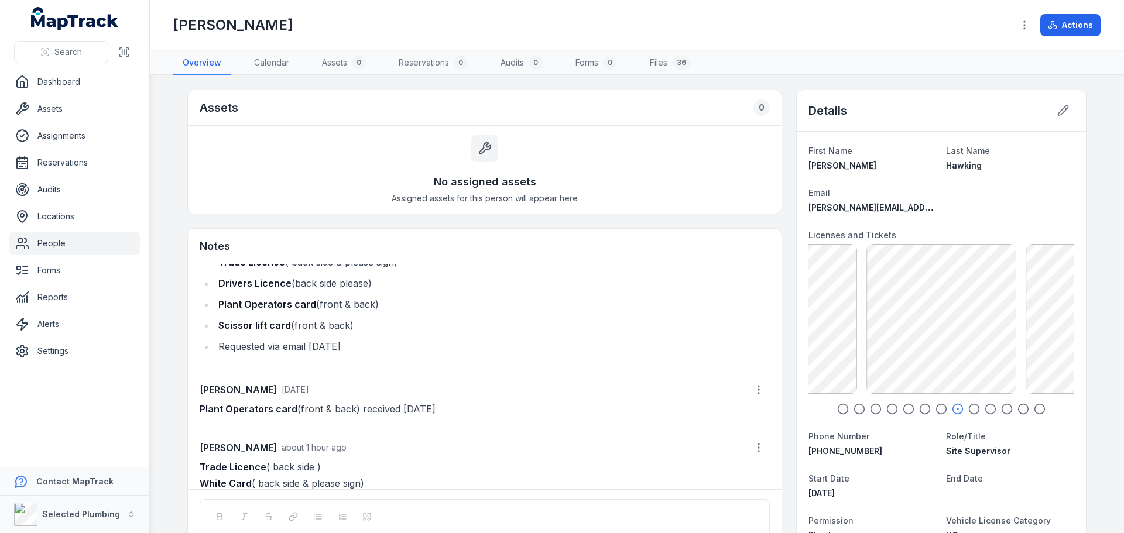
click at [970, 407] on icon "button" at bounding box center [974, 409] width 12 height 12
click at [985, 408] on icon "button" at bounding box center [990, 409] width 12 height 12
click at [1002, 409] on circle "button" at bounding box center [1007, 409] width 10 height 10
click at [1017, 408] on icon "button" at bounding box center [1023, 409] width 12 height 12
click at [1034, 410] on icon "button" at bounding box center [1040, 409] width 12 height 12
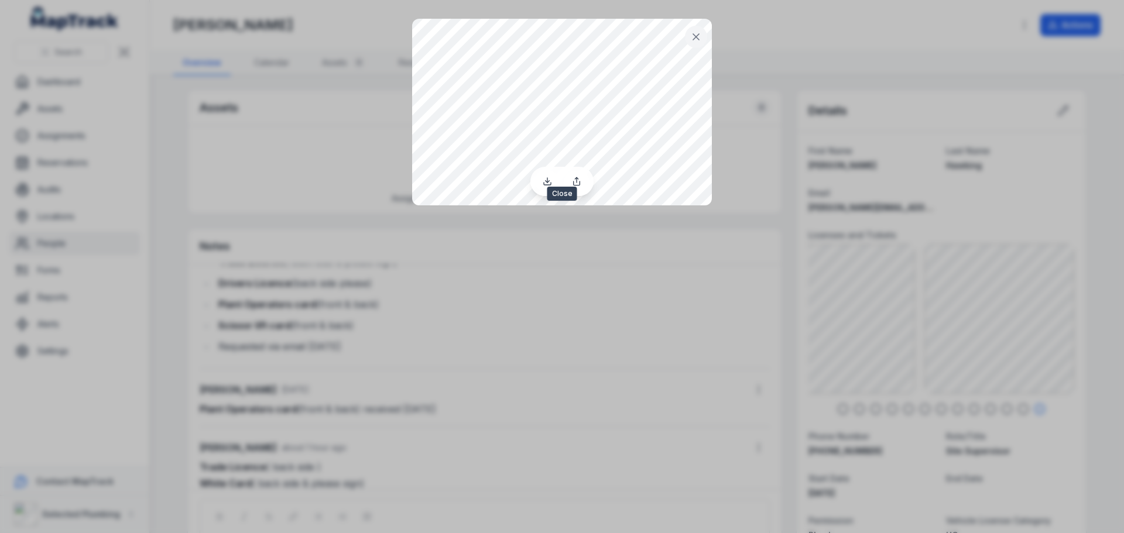
click at [696, 40] on icon at bounding box center [696, 37] width 12 height 12
click at [701, 36] on icon at bounding box center [696, 37] width 12 height 12
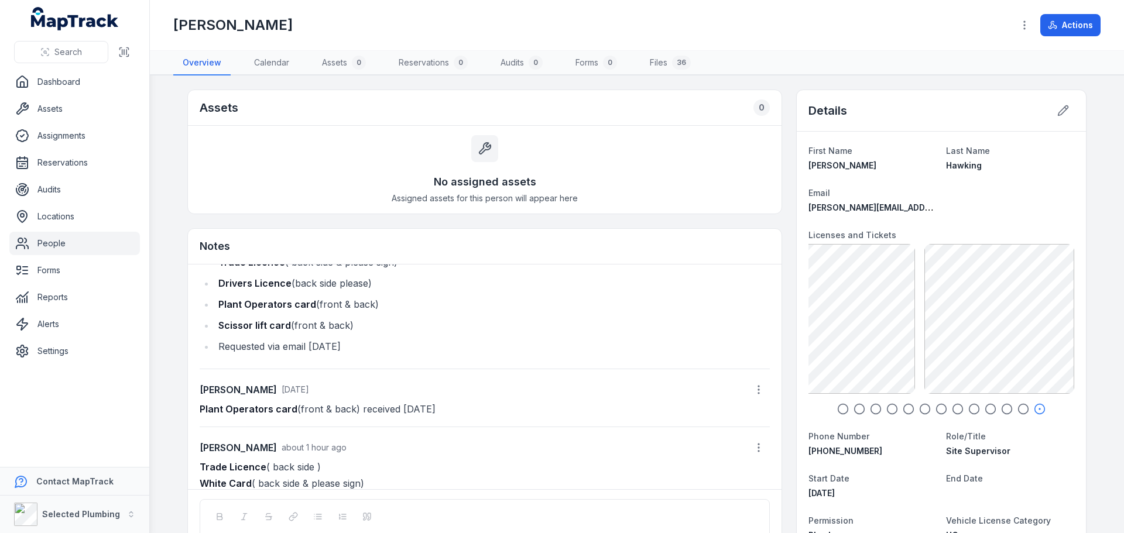
scroll to position [0, 0]
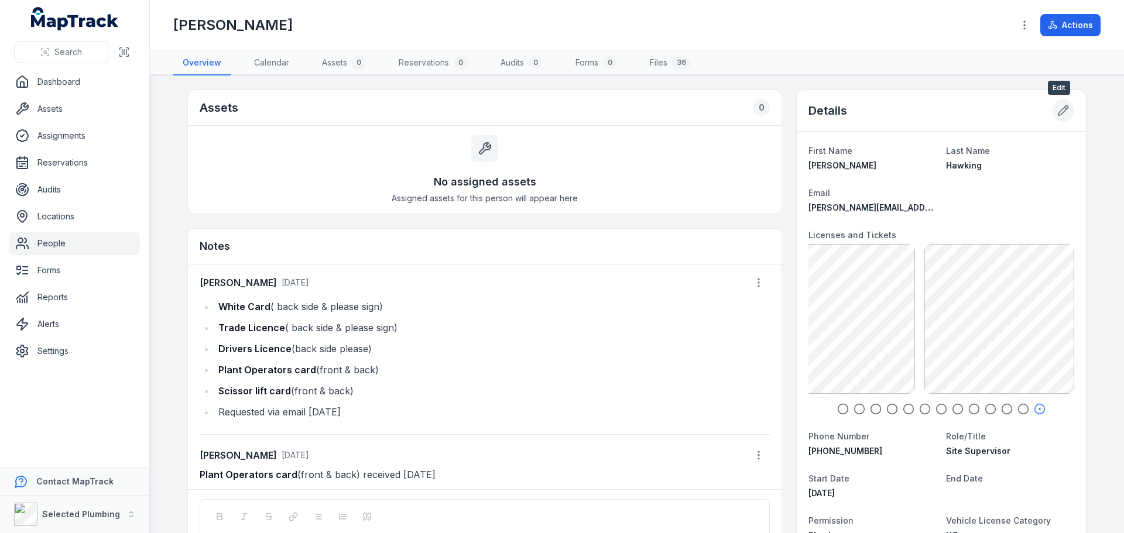
click at [1057, 108] on icon at bounding box center [1063, 111] width 12 height 12
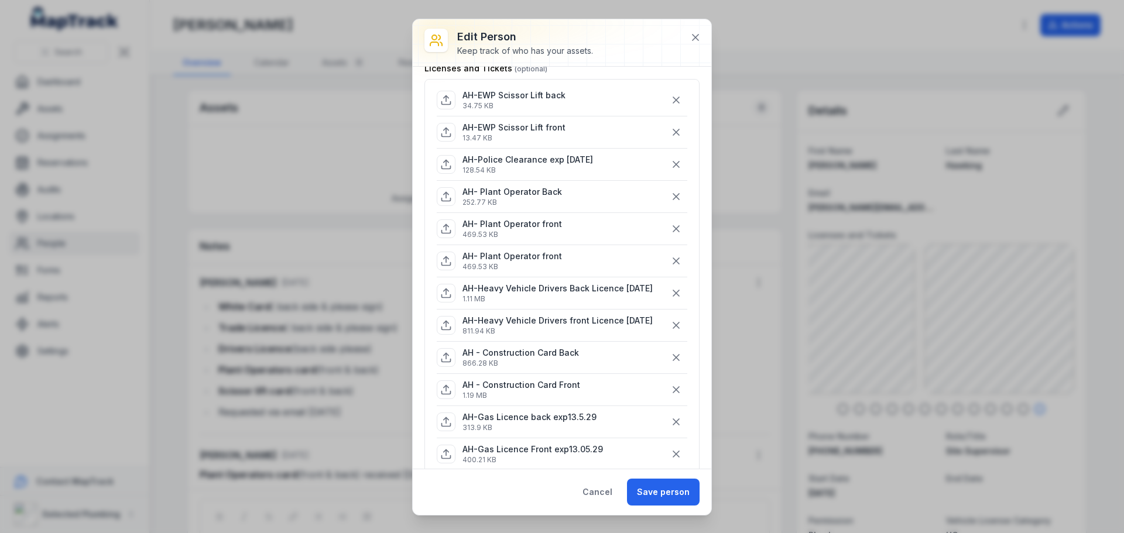
scroll to position [59, 0]
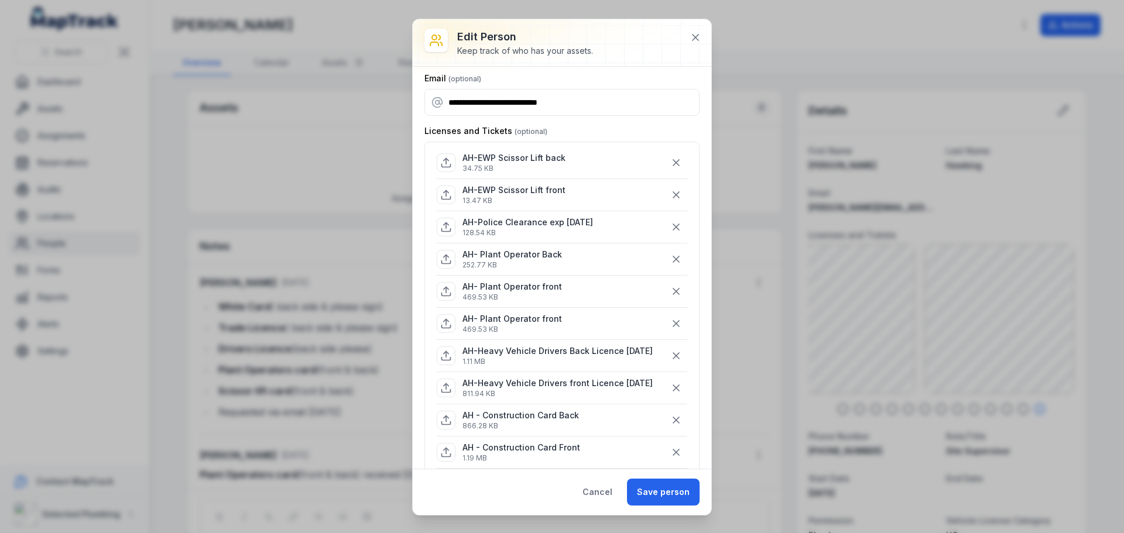
click at [552, 198] on p "13.47 KB" at bounding box center [513, 200] width 103 height 9
click at [696, 34] on icon at bounding box center [695, 38] width 12 height 12
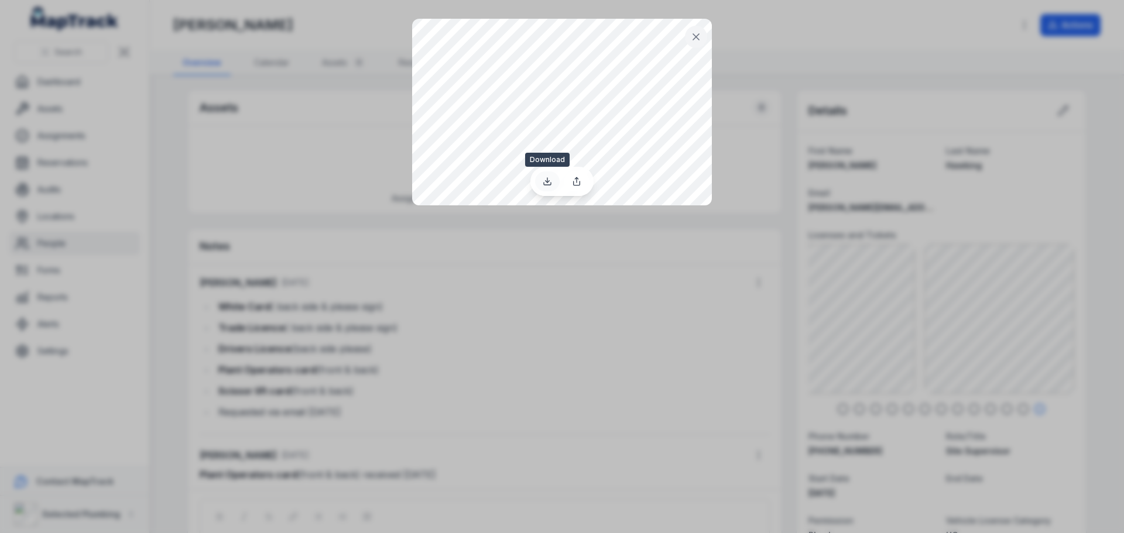
click at [544, 177] on icon at bounding box center [547, 181] width 9 height 9
drag, startPoint x: 699, startPoint y: 34, endPoint x: 757, endPoint y: 89, distance: 79.5
click at [699, 34] on icon at bounding box center [696, 37] width 12 height 12
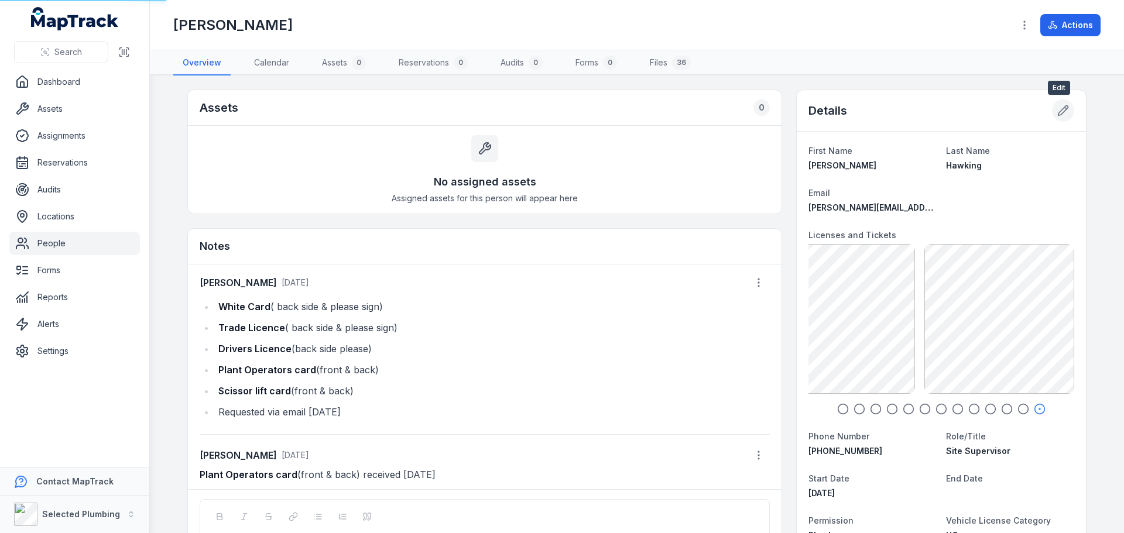
click at [1060, 108] on icon at bounding box center [1063, 111] width 12 height 12
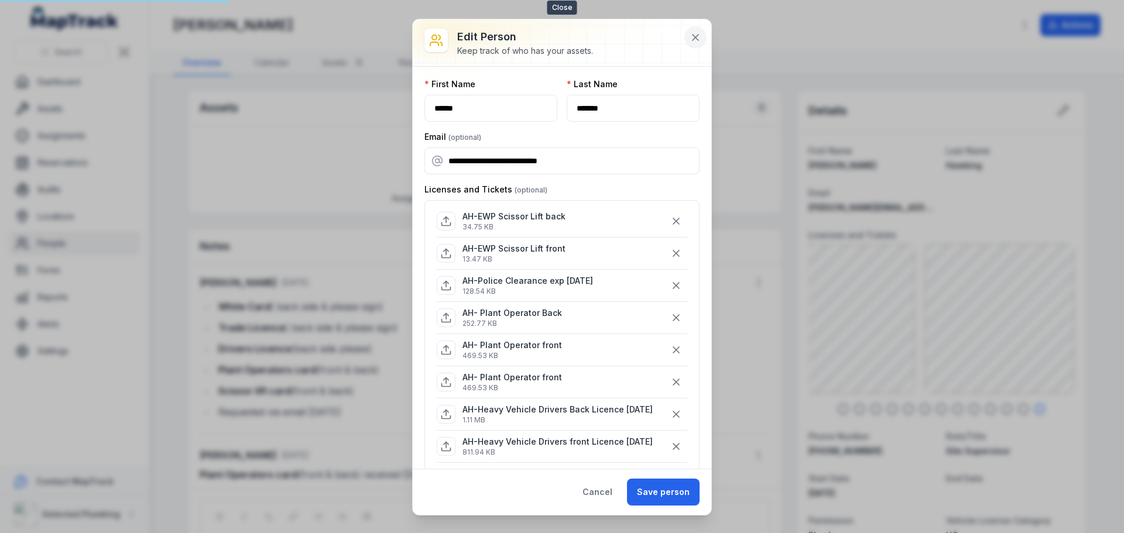
click at [702, 37] on button at bounding box center [695, 37] width 22 height 22
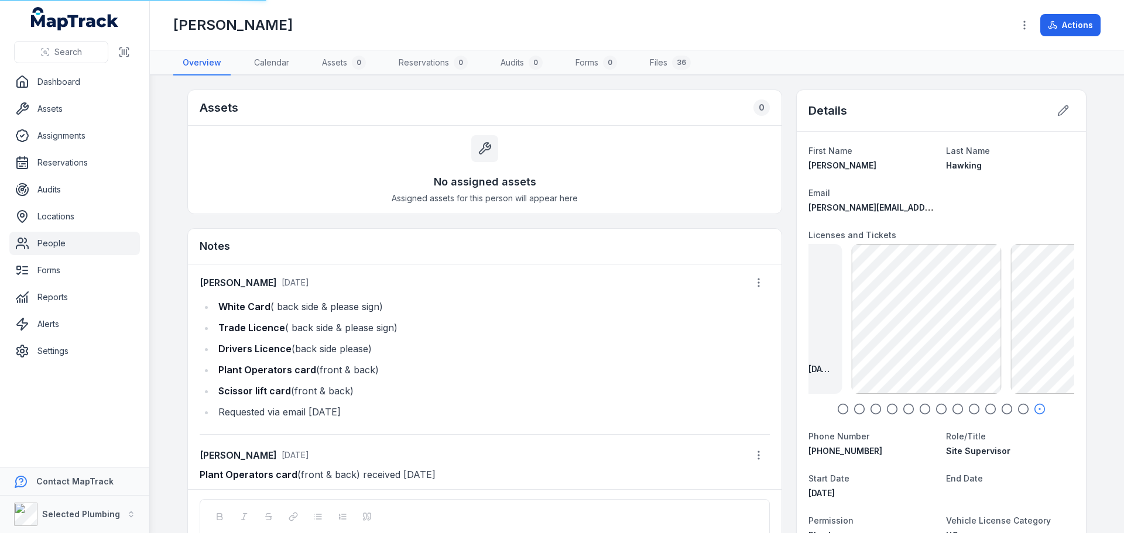
click at [1123, 342] on main "Assets 0 No assigned assets Assigned assets for this person will appear here No…" at bounding box center [637, 305] width 974 height 458
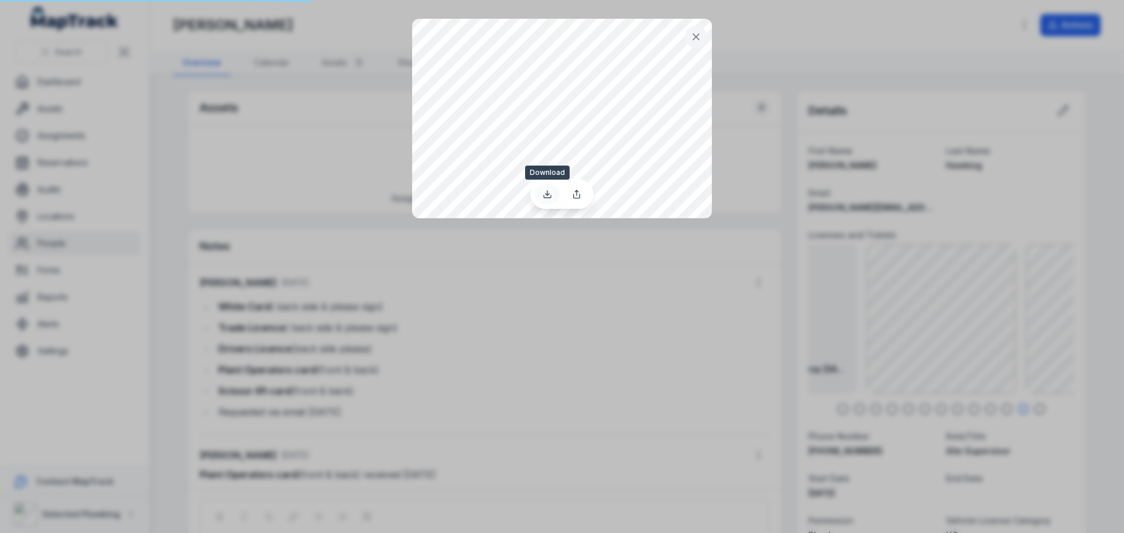
click at [551, 194] on icon at bounding box center [547, 194] width 9 height 9
drag, startPoint x: 696, startPoint y: 37, endPoint x: 709, endPoint y: 58, distance: 25.0
click at [696, 38] on icon at bounding box center [696, 37] width 6 height 6
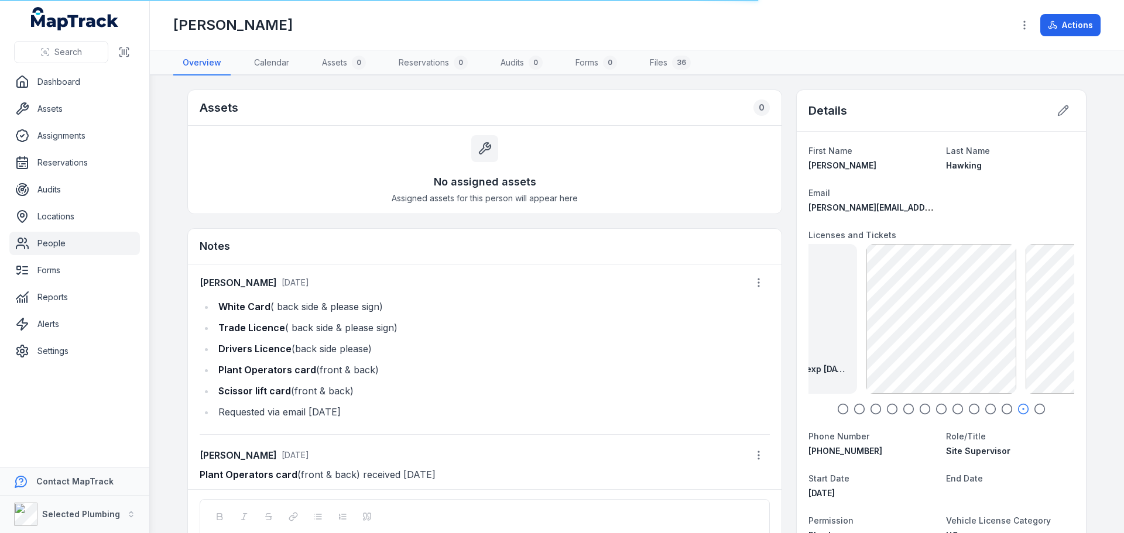
click at [1005, 410] on icon "button" at bounding box center [1007, 409] width 12 height 12
click at [985, 410] on icon "button" at bounding box center [990, 409] width 12 height 12
click at [1001, 410] on icon "button" at bounding box center [1007, 409] width 12 height 12
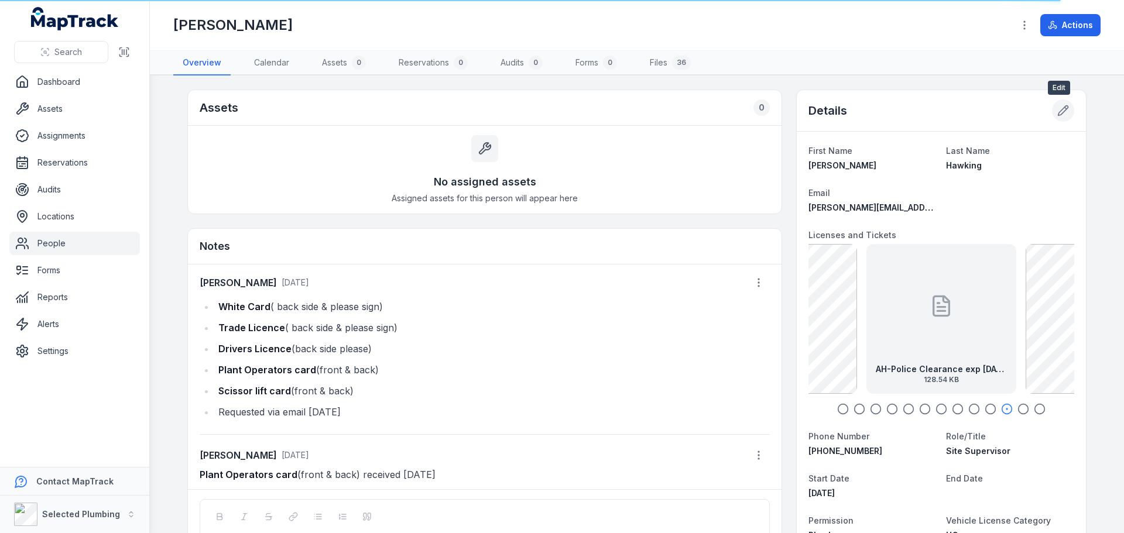
click at [1060, 112] on icon at bounding box center [1063, 111] width 12 height 12
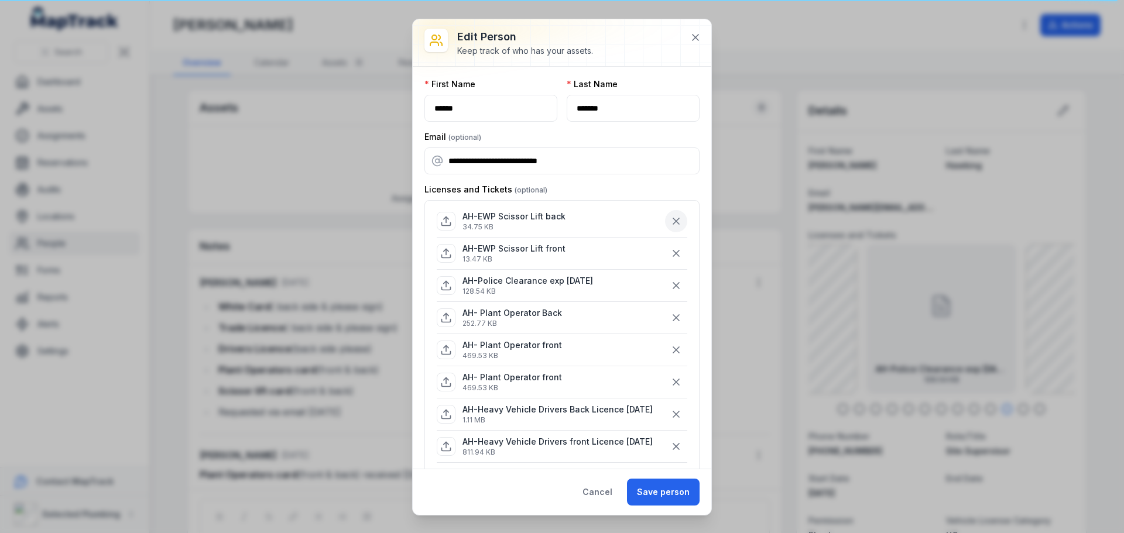
click at [672, 221] on icon "button" at bounding box center [676, 221] width 12 height 12
click at [674, 221] on button "button" at bounding box center [676, 221] width 22 height 22
click at [699, 41] on icon at bounding box center [695, 38] width 12 height 12
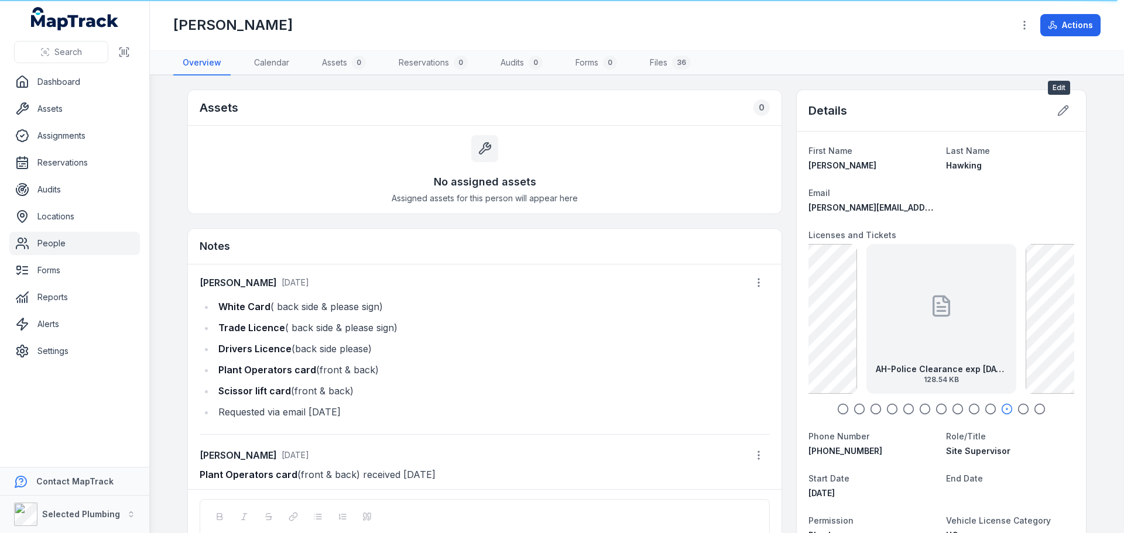
click at [1065, 100] on div at bounding box center [1063, 110] width 22 height 22
click at [1065, 111] on button at bounding box center [1063, 110] width 22 height 22
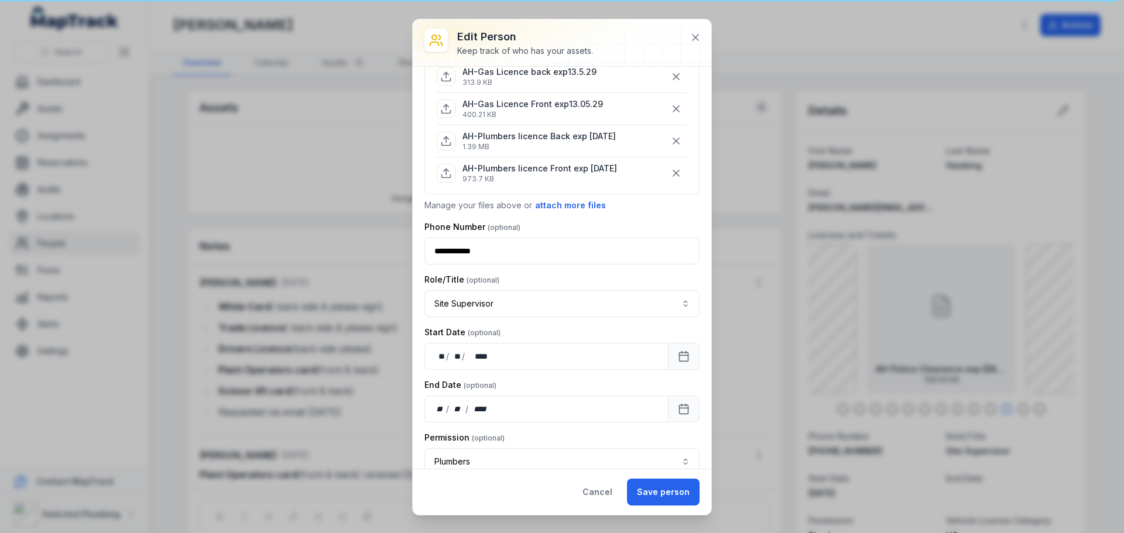
scroll to position [468, 0]
click at [574, 199] on button "attach more files" at bounding box center [570, 203] width 72 height 13
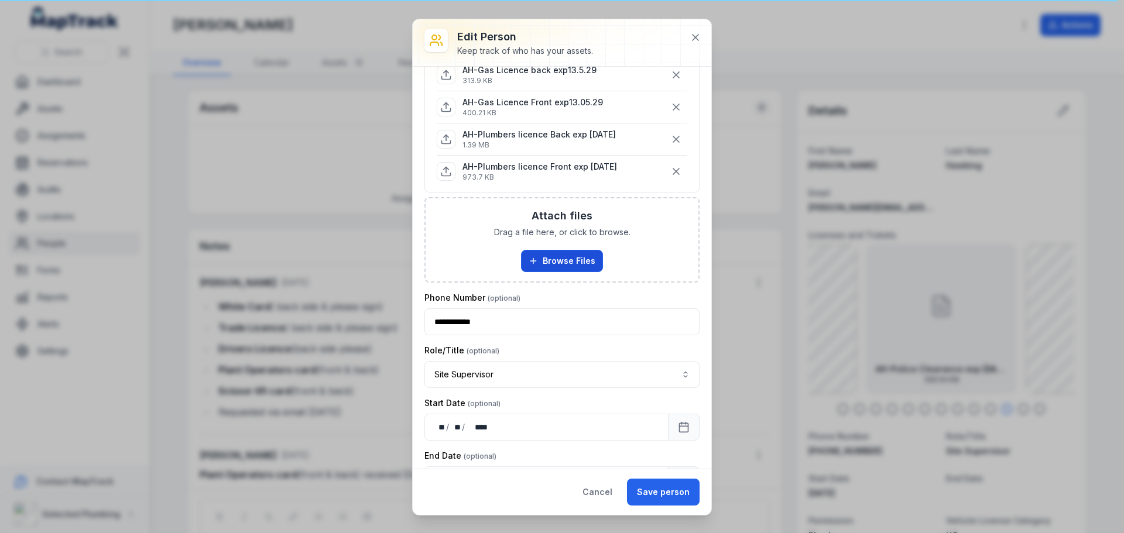
click at [556, 262] on button "Browse Files" at bounding box center [562, 261] width 82 height 22
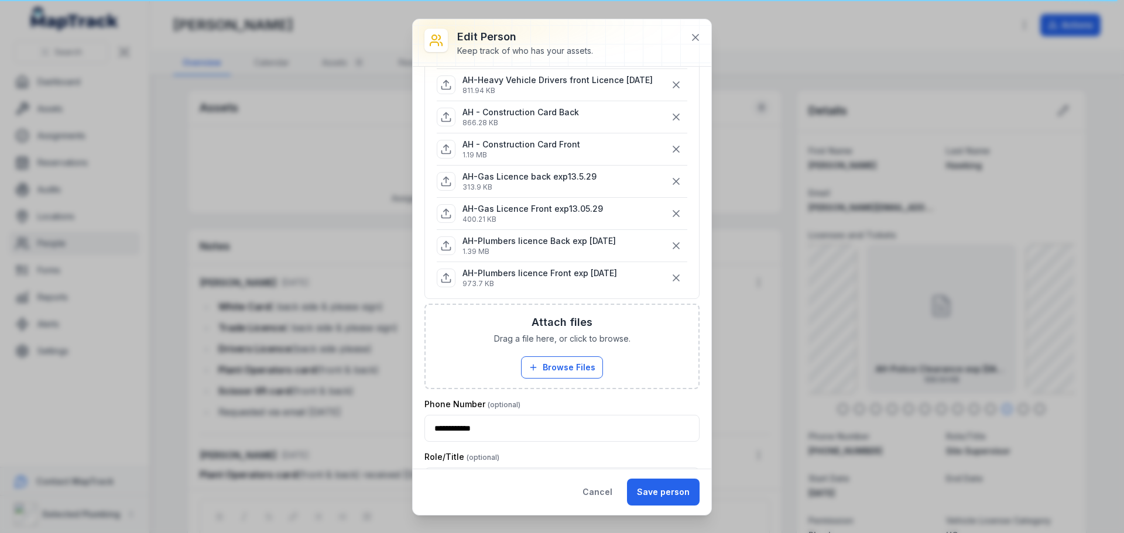
scroll to position [234, 0]
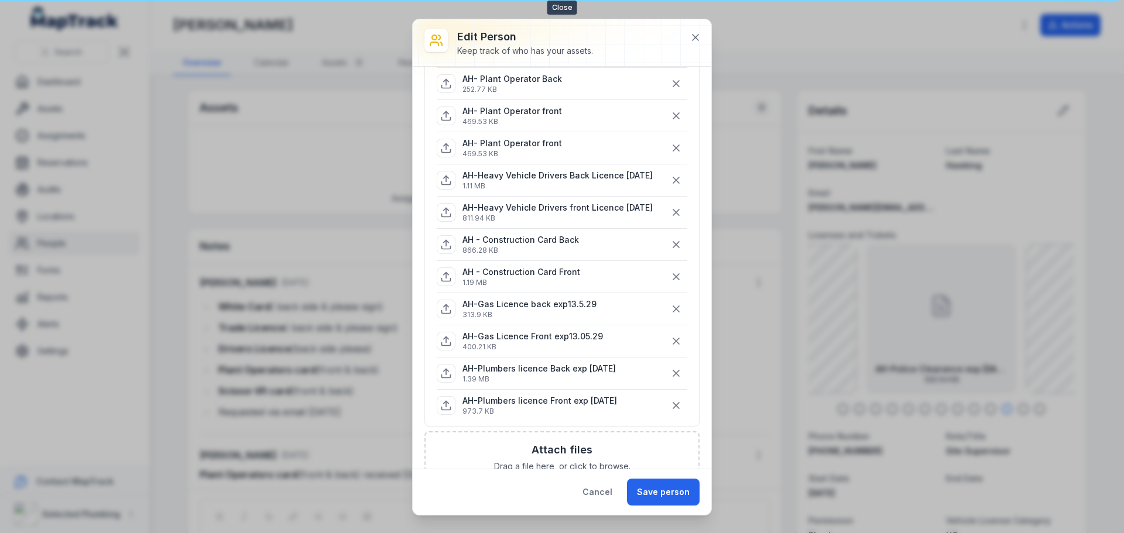
drag, startPoint x: 694, startPoint y: 35, endPoint x: 632, endPoint y: 68, distance: 70.2
click at [694, 35] on icon at bounding box center [695, 38] width 12 height 12
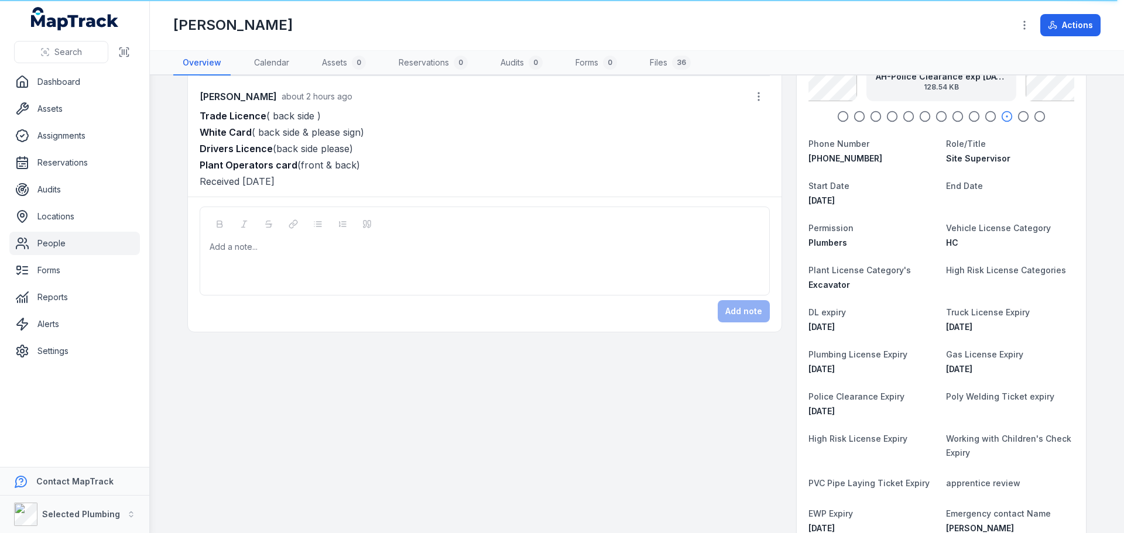
scroll to position [0, 0]
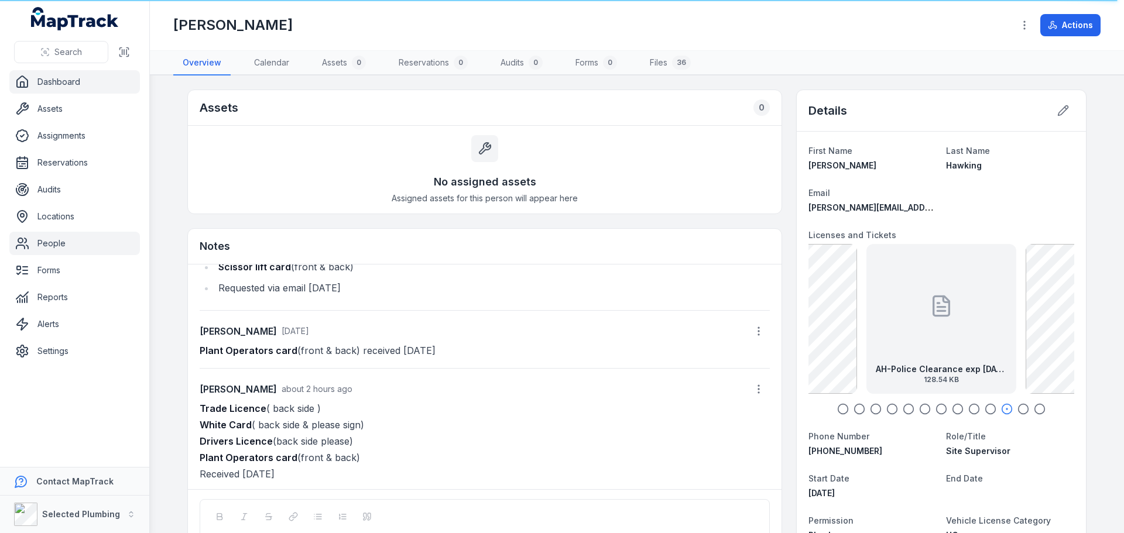
click at [54, 81] on link "Dashboard" at bounding box center [74, 81] width 131 height 23
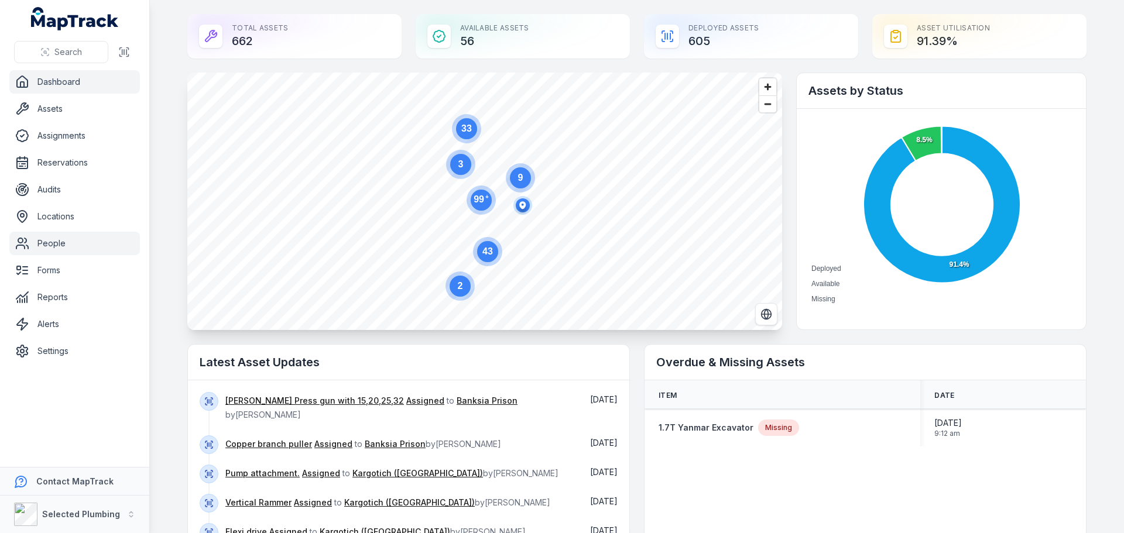
click at [47, 242] on link "People" at bounding box center [74, 243] width 131 height 23
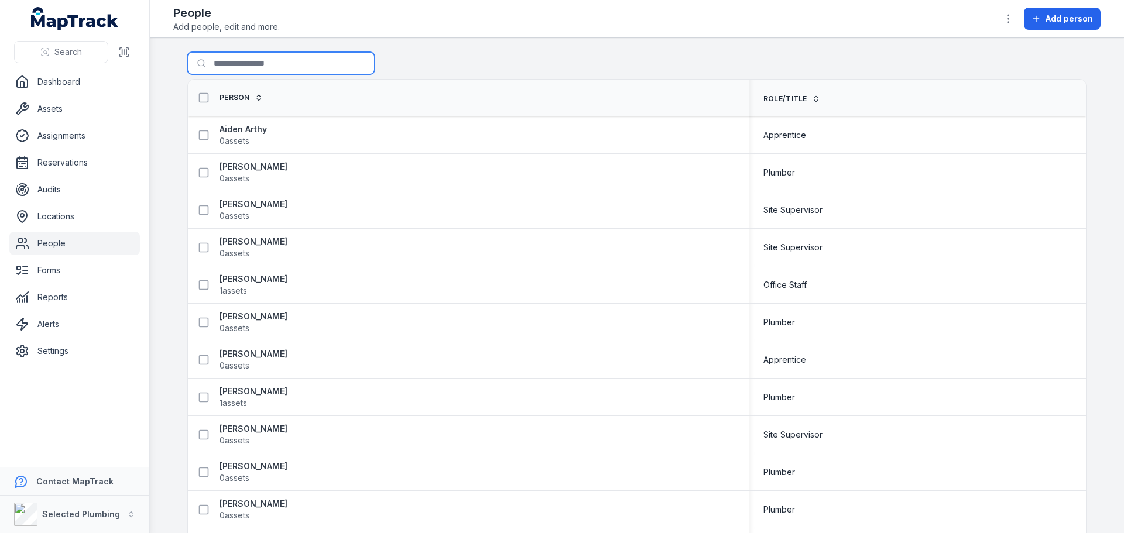
click at [245, 70] on input "Search for people" at bounding box center [280, 63] width 187 height 22
type input "****"
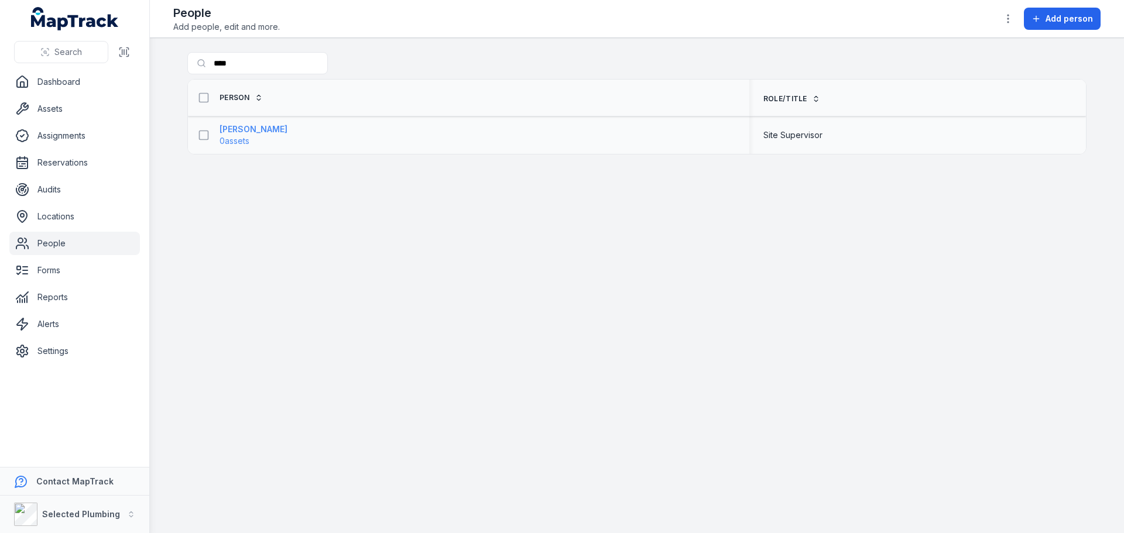
click at [232, 130] on strong "[PERSON_NAME]" at bounding box center [253, 129] width 68 height 12
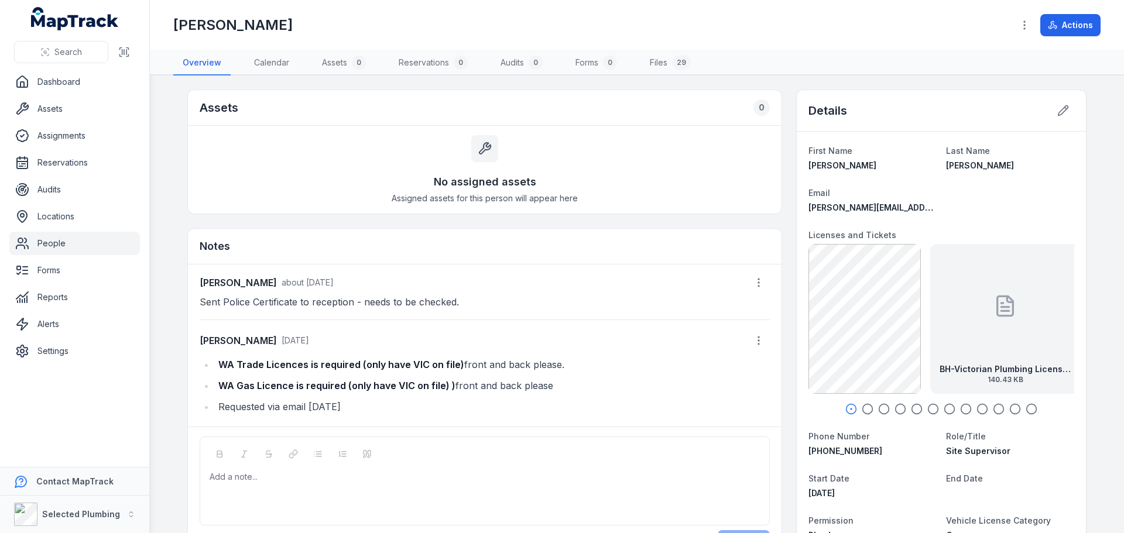
click at [217, 487] on div "Add a note..." at bounding box center [485, 494] width 550 height 47
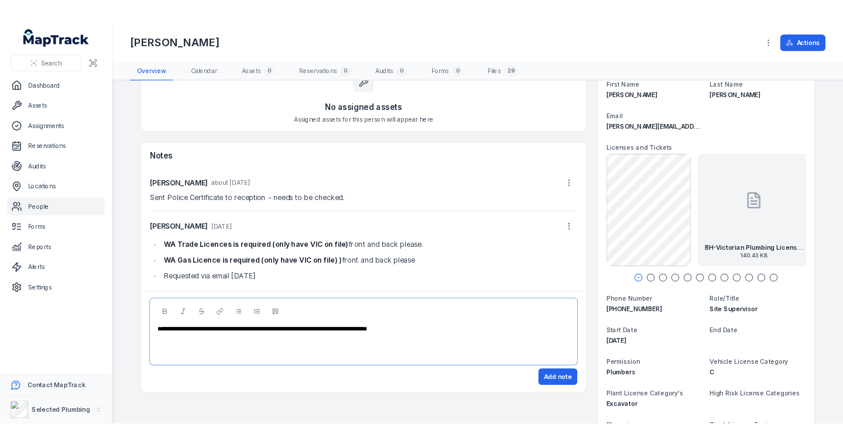
scroll to position [176, 0]
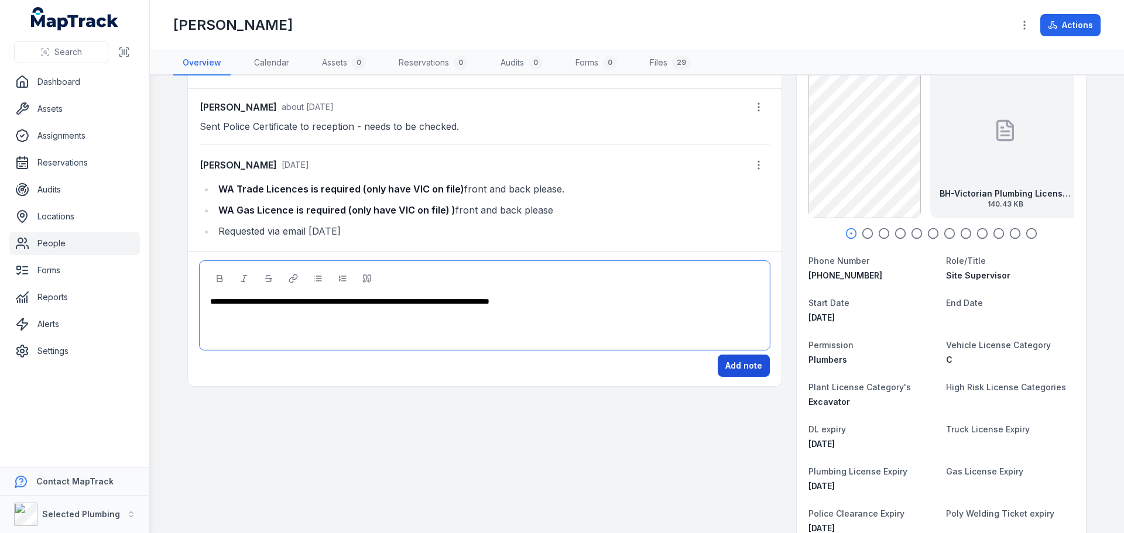
click at [741, 363] on button "Add note" at bounding box center [744, 366] width 52 height 22
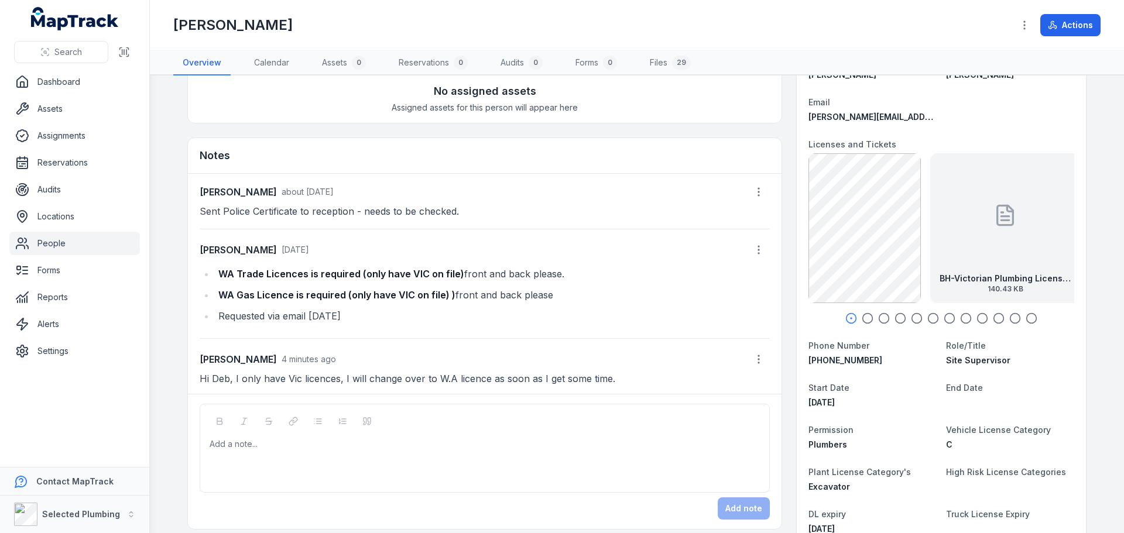
scroll to position [0, 0]
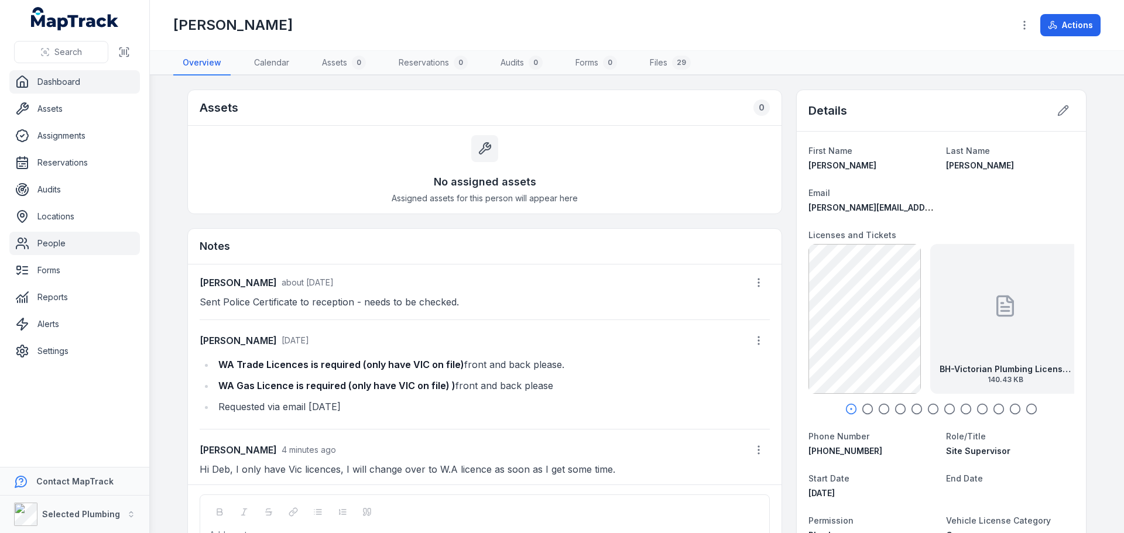
click at [63, 84] on link "Dashboard" at bounding box center [74, 81] width 131 height 23
